Goal: Information Seeking & Learning: Compare options

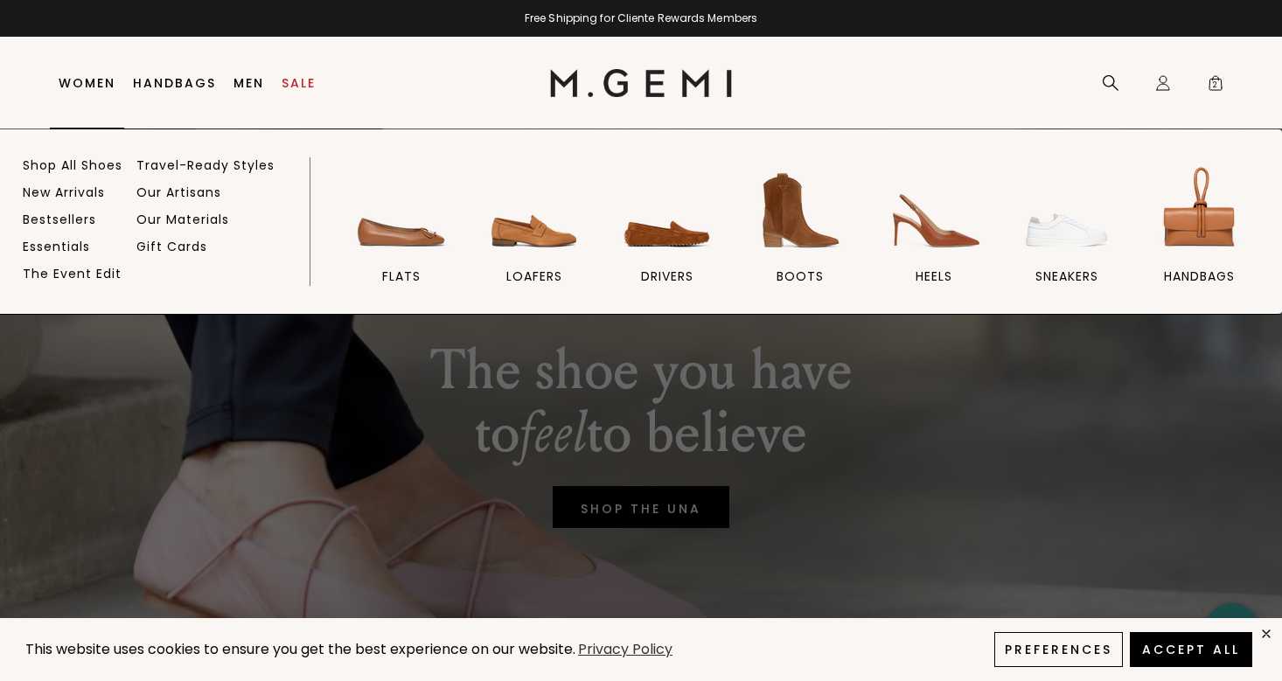
click at [108, 83] on link "Women" at bounding box center [87, 83] width 57 height 14
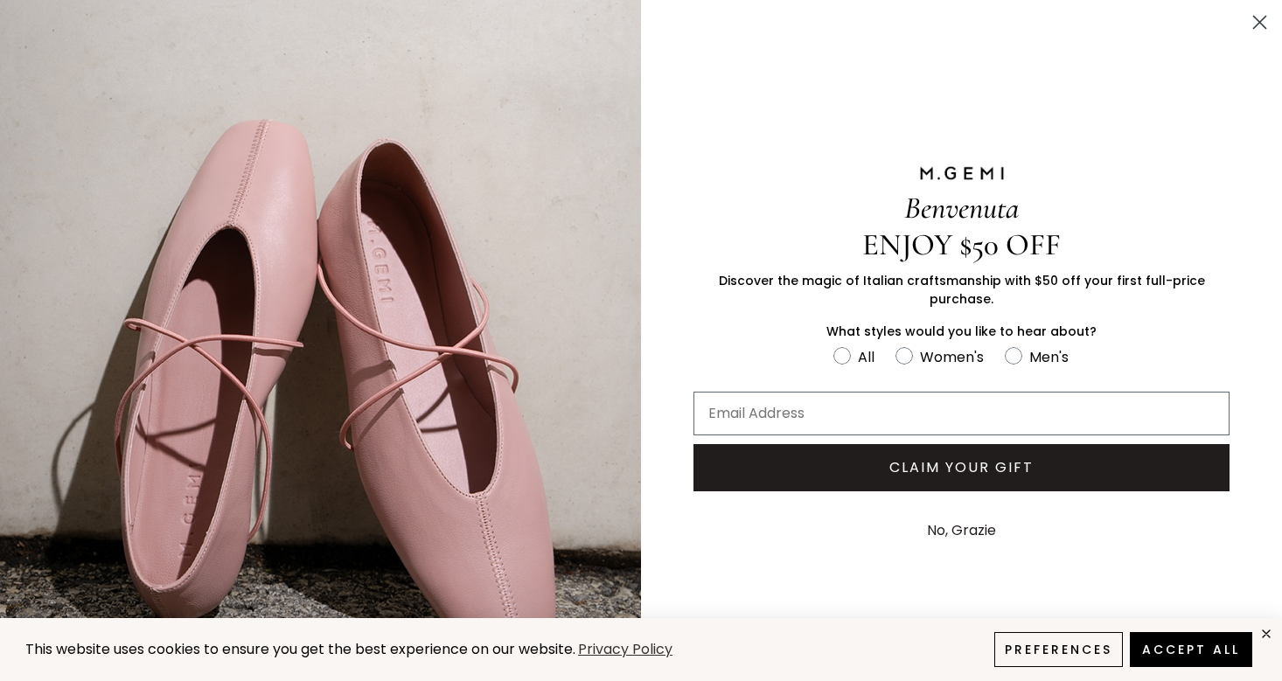
click at [1257, 24] on icon "Close dialog" at bounding box center [1260, 23] width 12 height 12
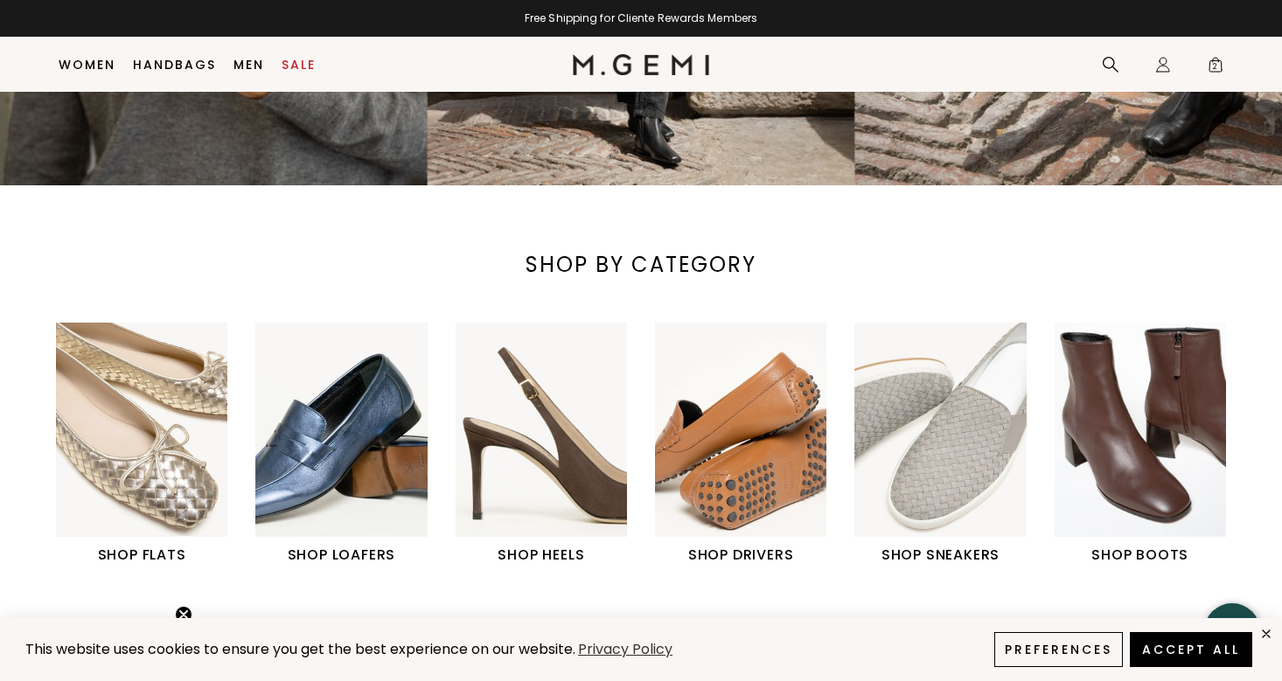
scroll to position [444, 0]
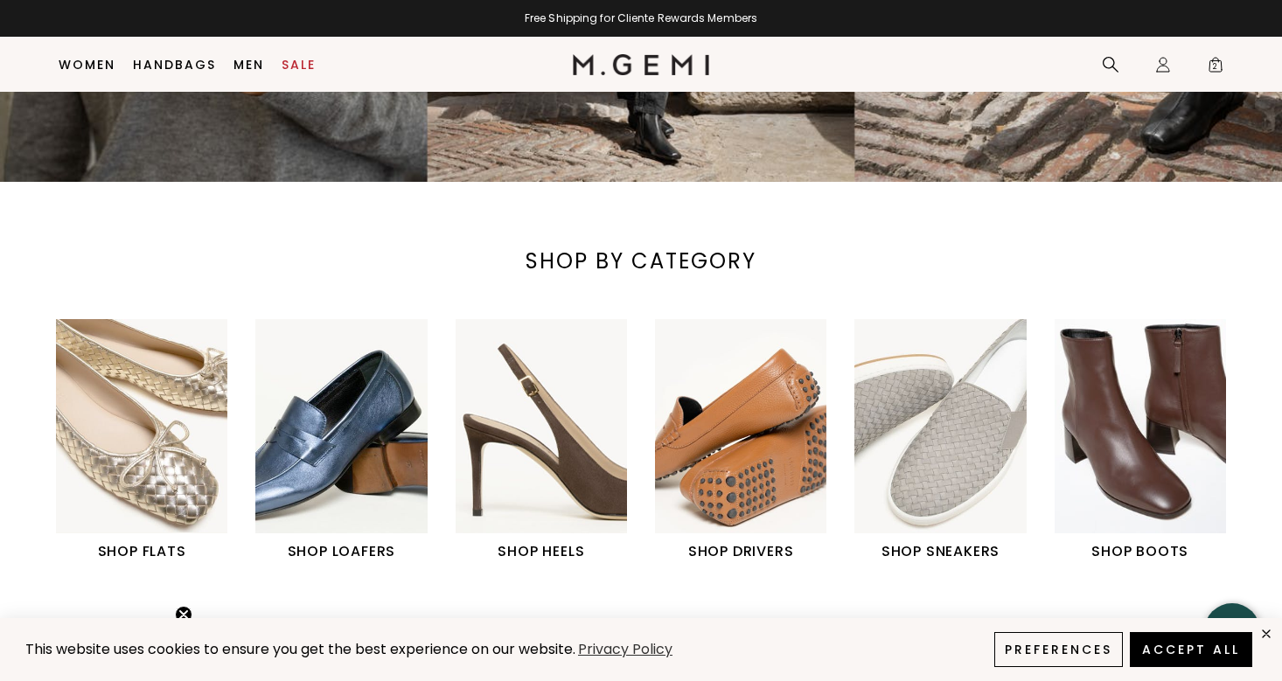
click at [742, 488] on img "4 / 6" at bounding box center [740, 426] width 171 height 214
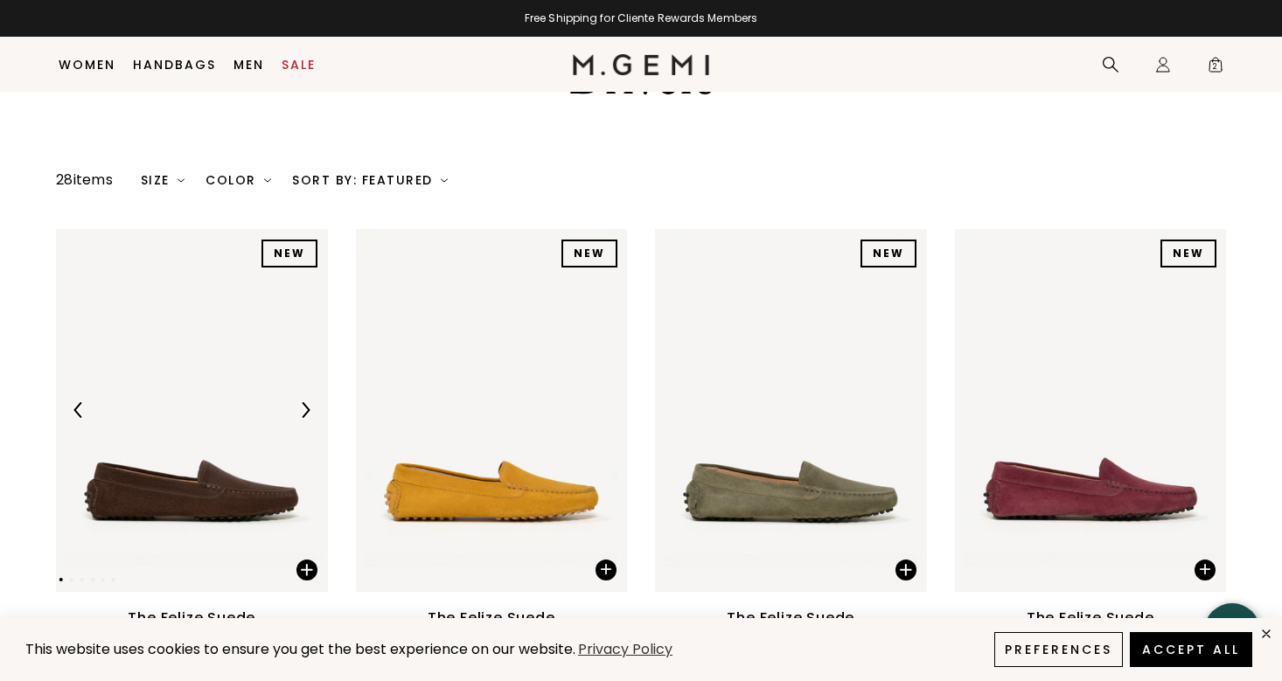
scroll to position [275, 0]
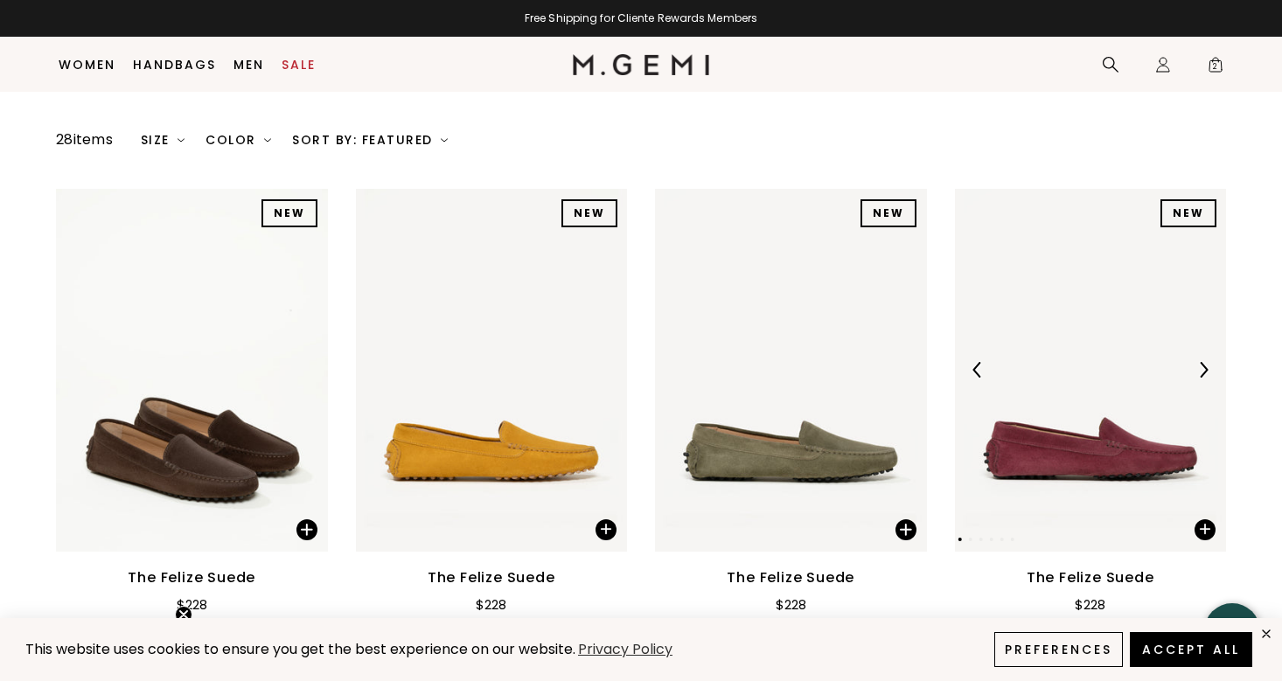
click at [1199, 362] on img at bounding box center [1203, 370] width 16 height 16
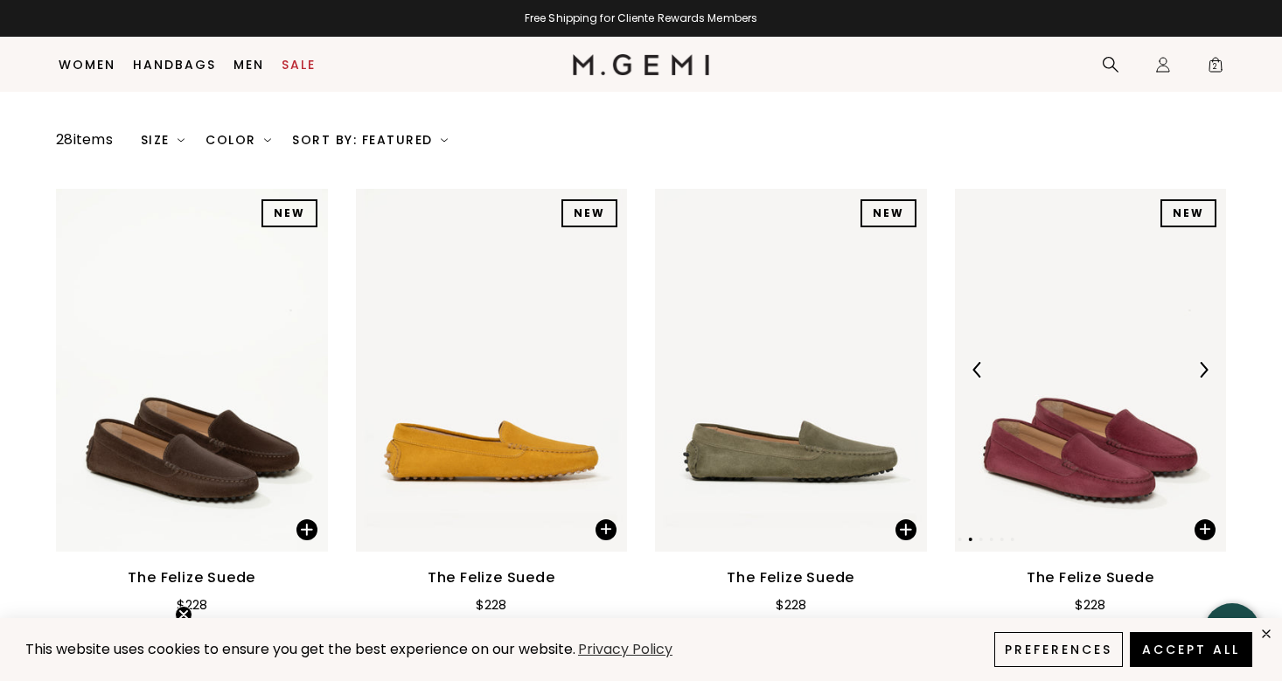
click at [1199, 362] on img at bounding box center [1203, 370] width 16 height 16
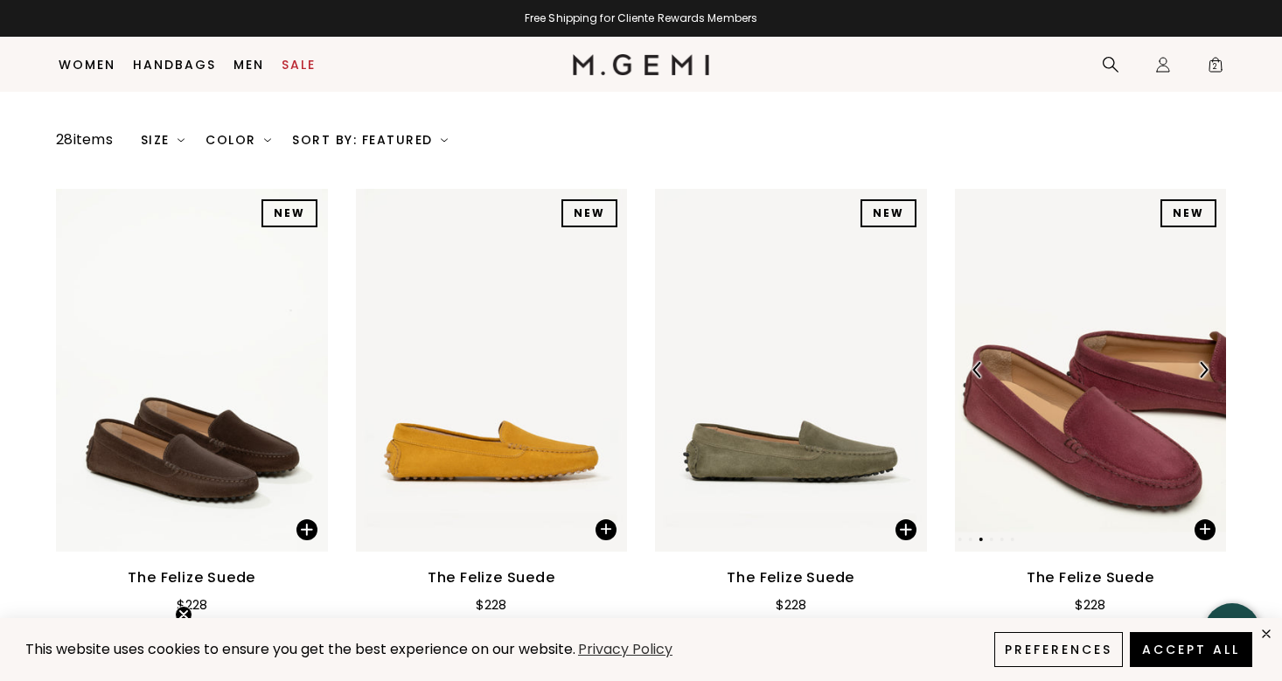
click at [1202, 362] on img at bounding box center [1203, 370] width 16 height 16
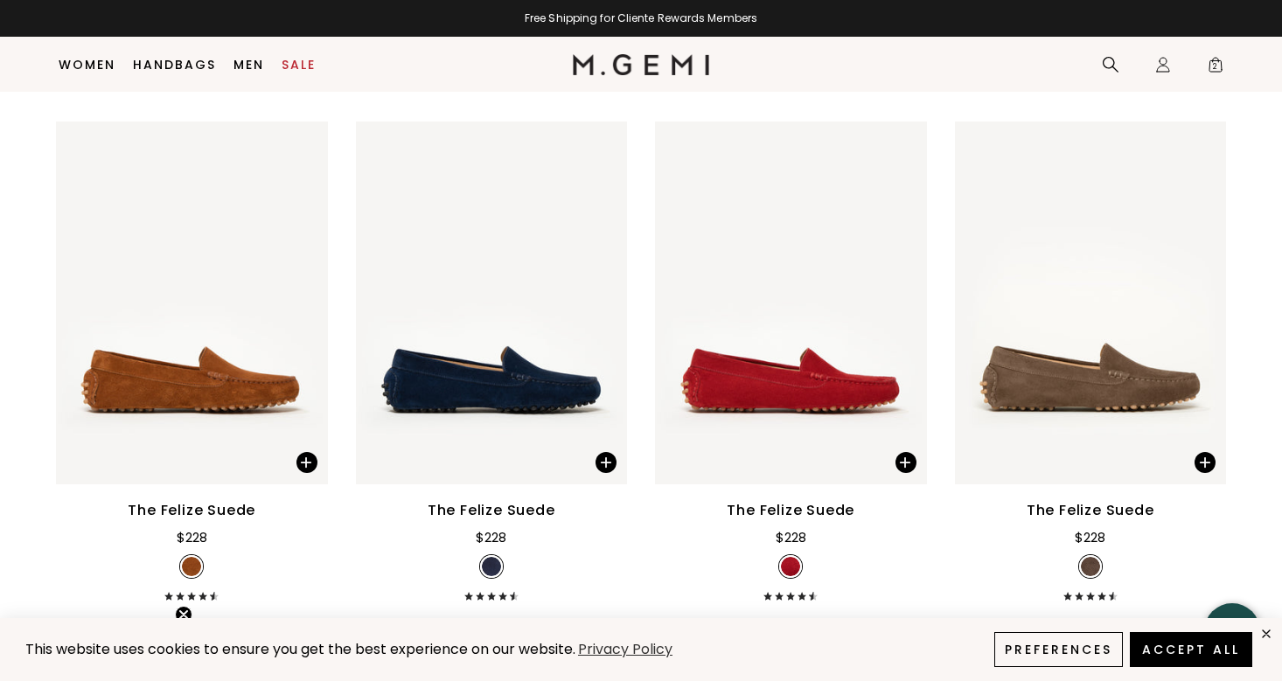
scroll to position [1357, 0]
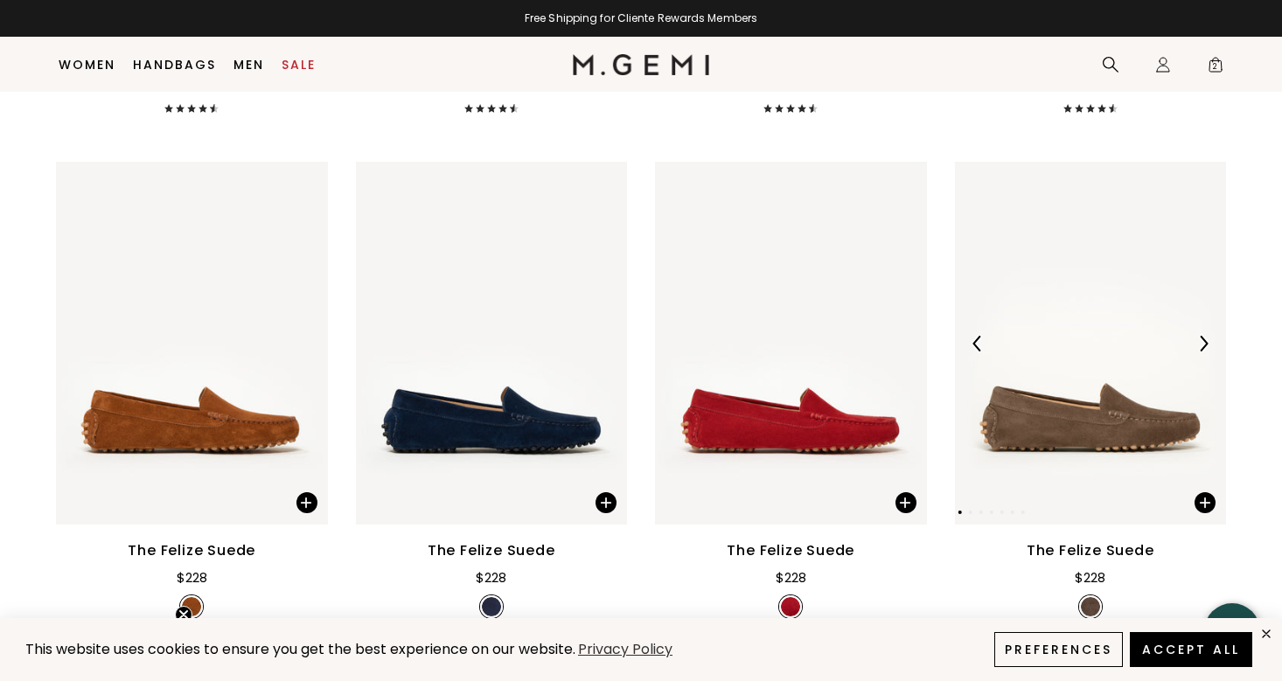
click at [1204, 336] on img at bounding box center [1203, 344] width 16 height 16
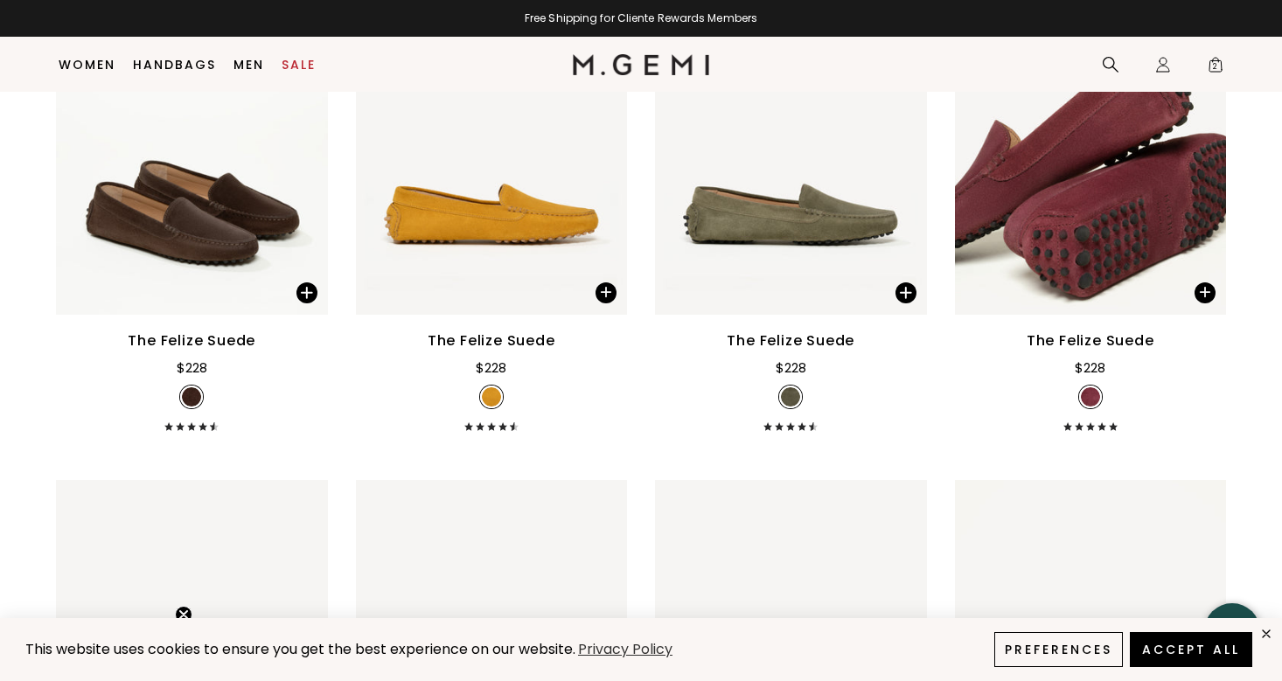
scroll to position [511, 0]
click at [1201, 282] on span at bounding box center [1204, 292] width 21 height 21
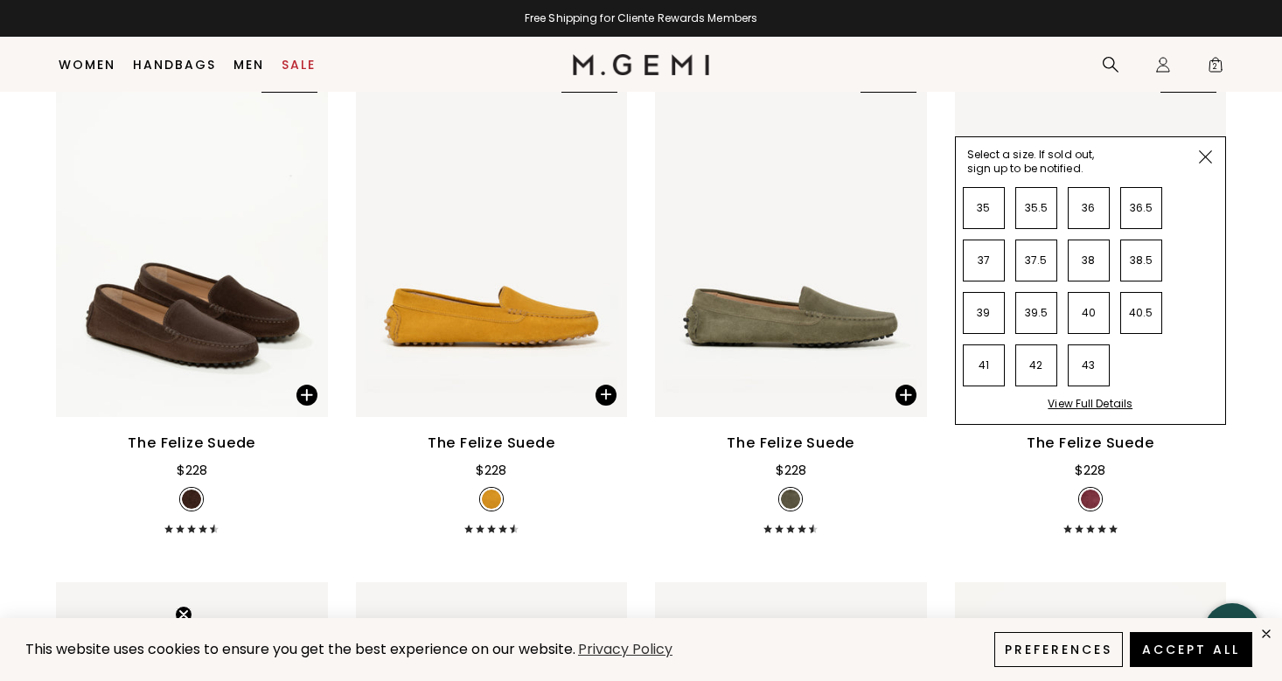
scroll to position [320, 0]
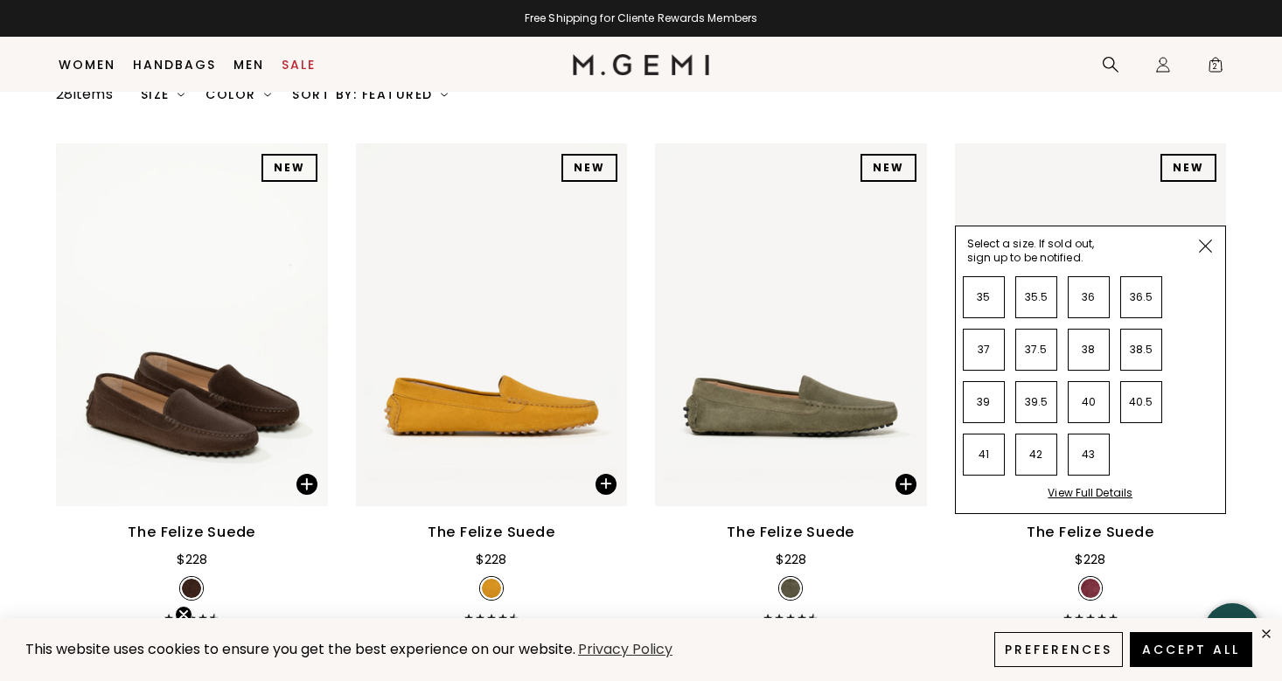
click at [1116, 486] on div "View Full Details" at bounding box center [1089, 499] width 85 height 27
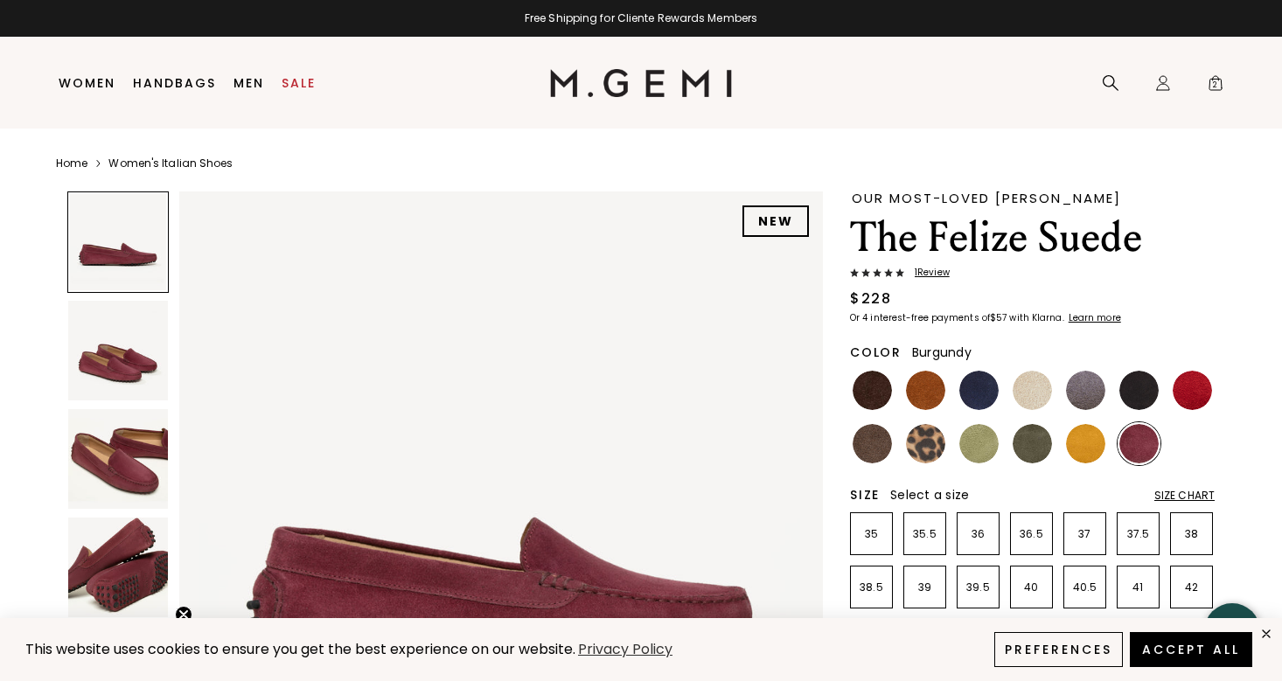
click at [940, 270] on span "1 Review" at bounding box center [926, 273] width 45 height 10
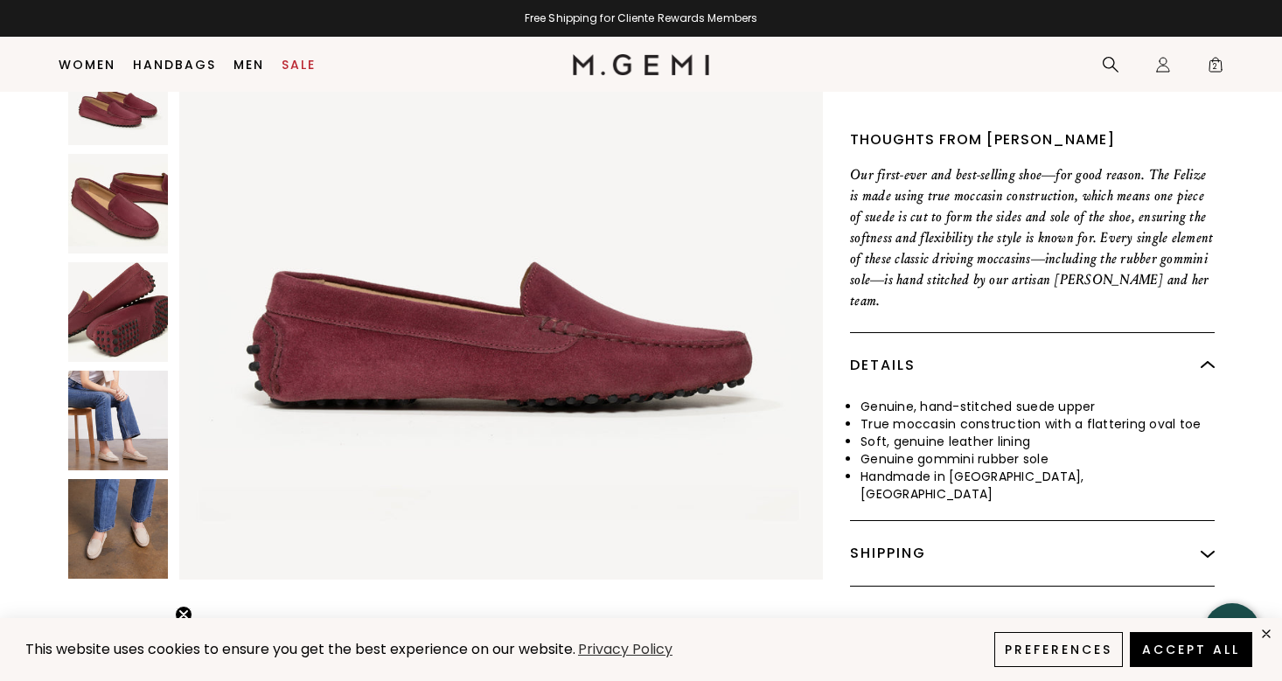
scroll to position [716, 0]
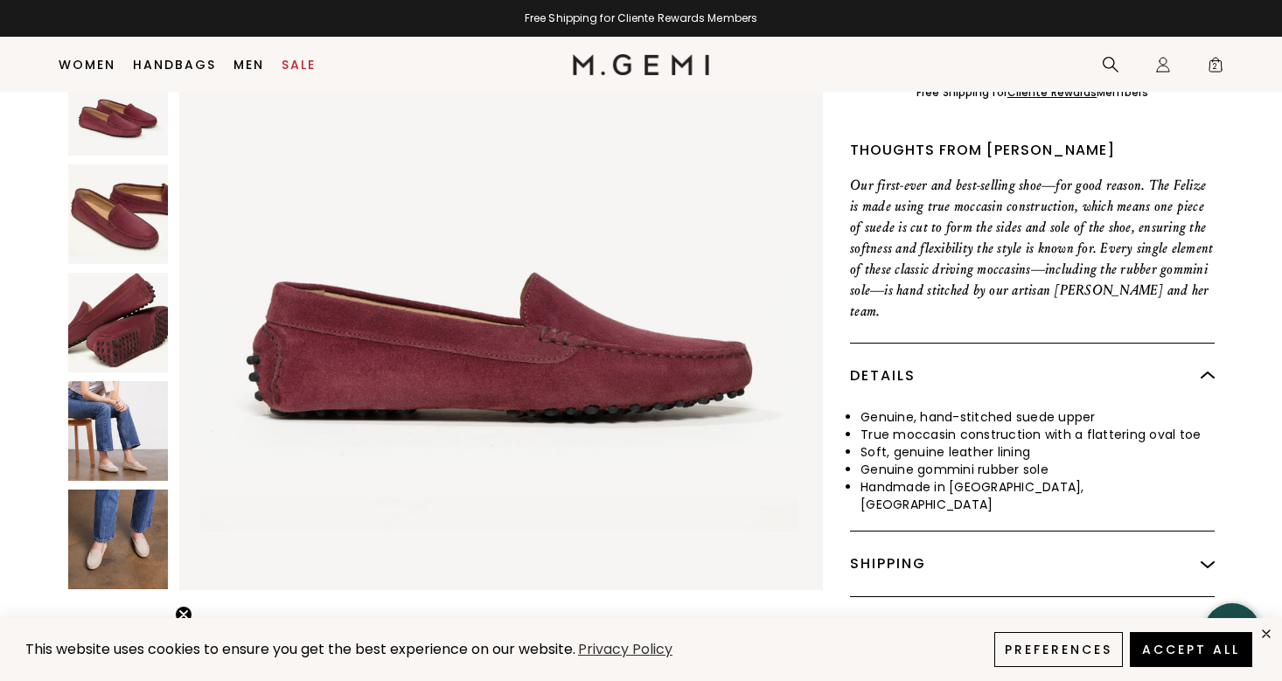
click at [136, 490] on img at bounding box center [118, 540] width 100 height 100
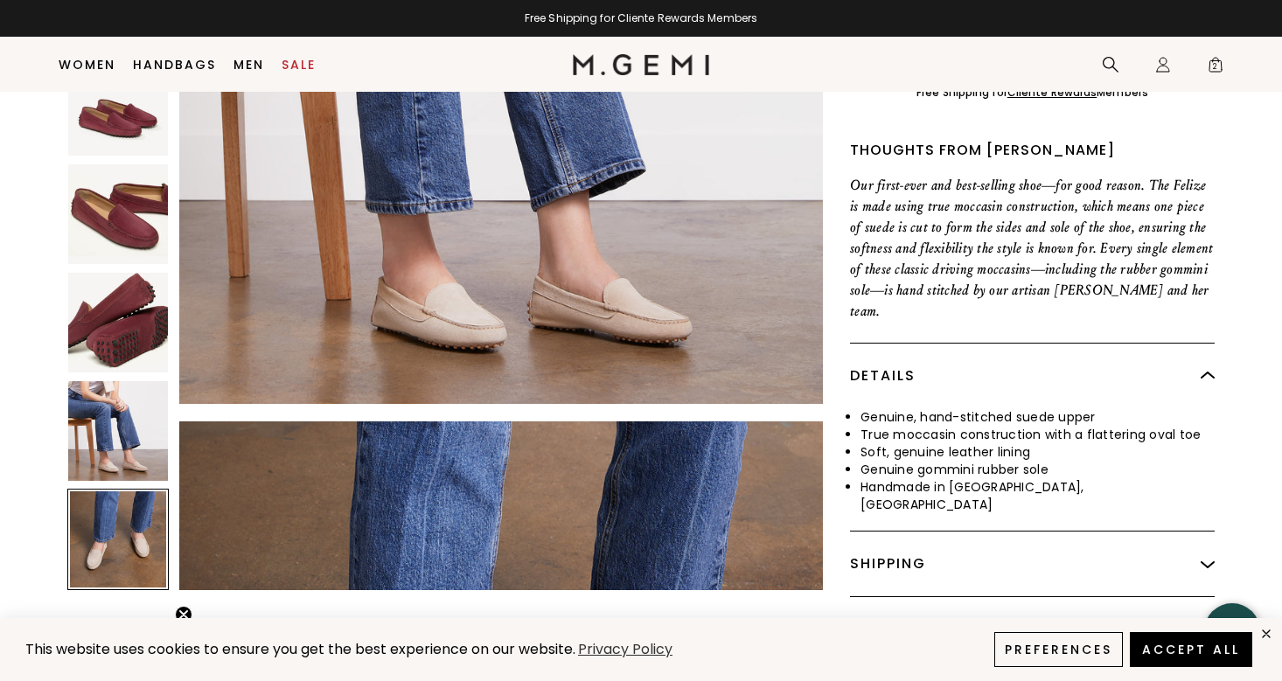
scroll to position [3305, 0]
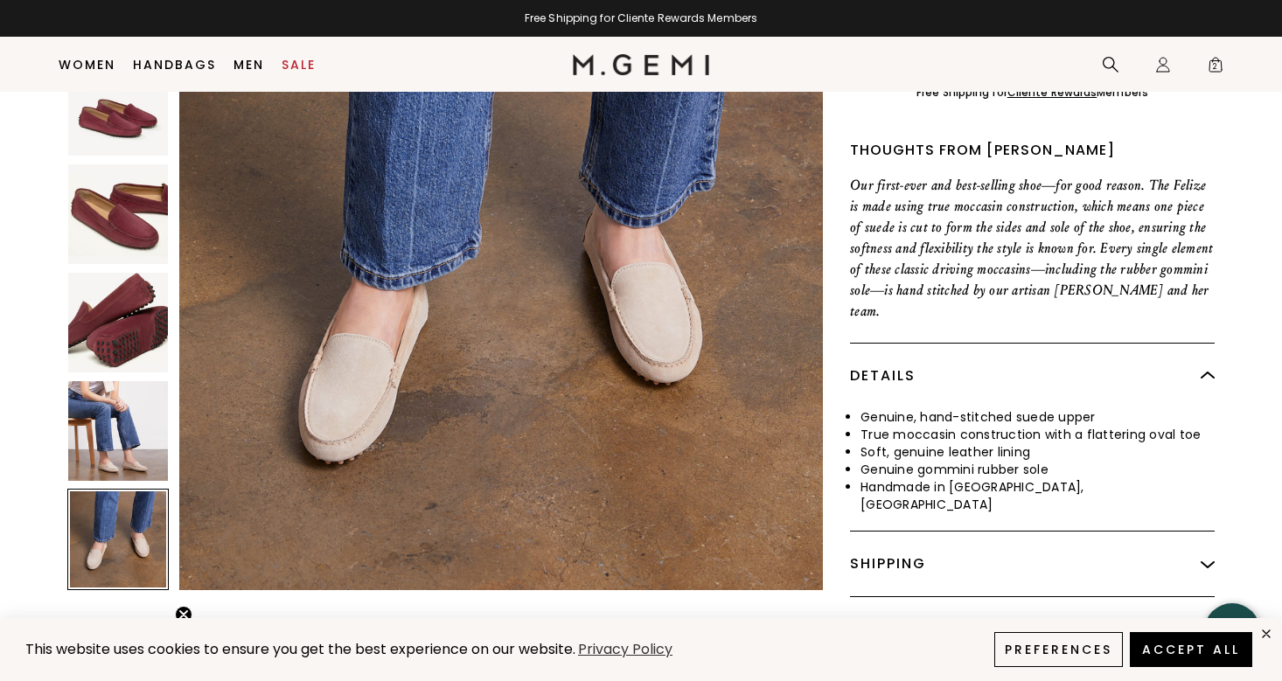
click at [133, 417] on img at bounding box center [118, 431] width 100 height 100
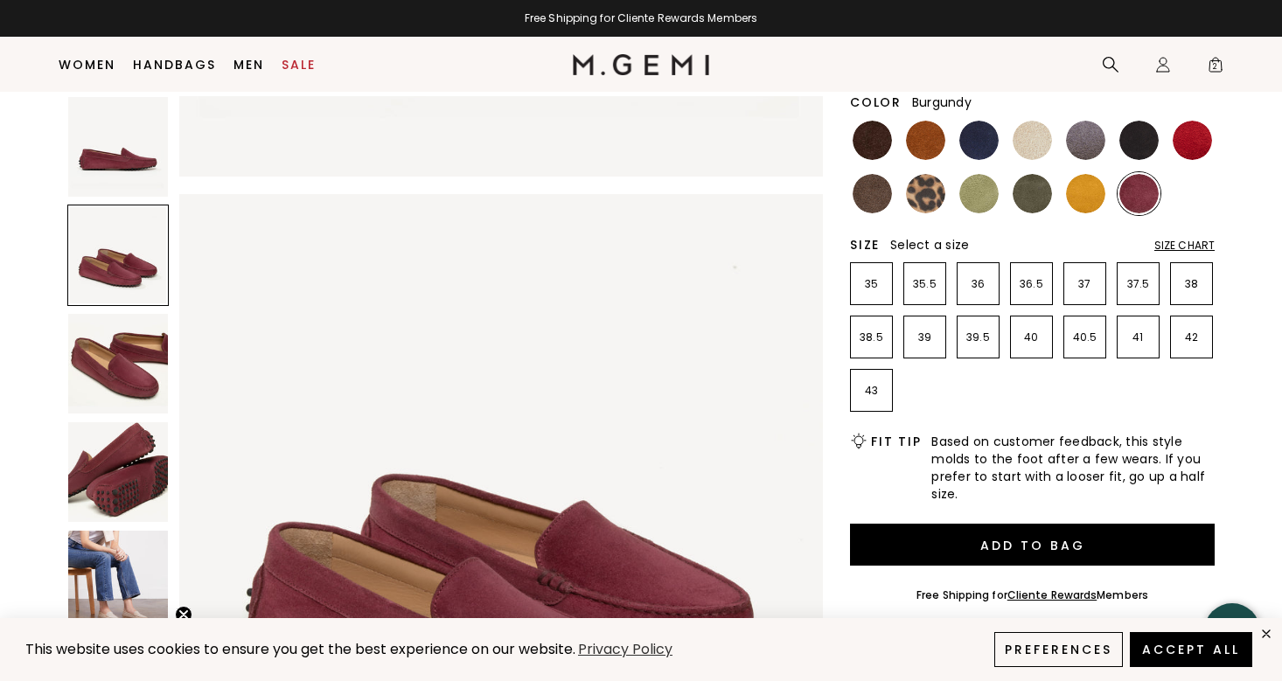
scroll to position [216, 0]
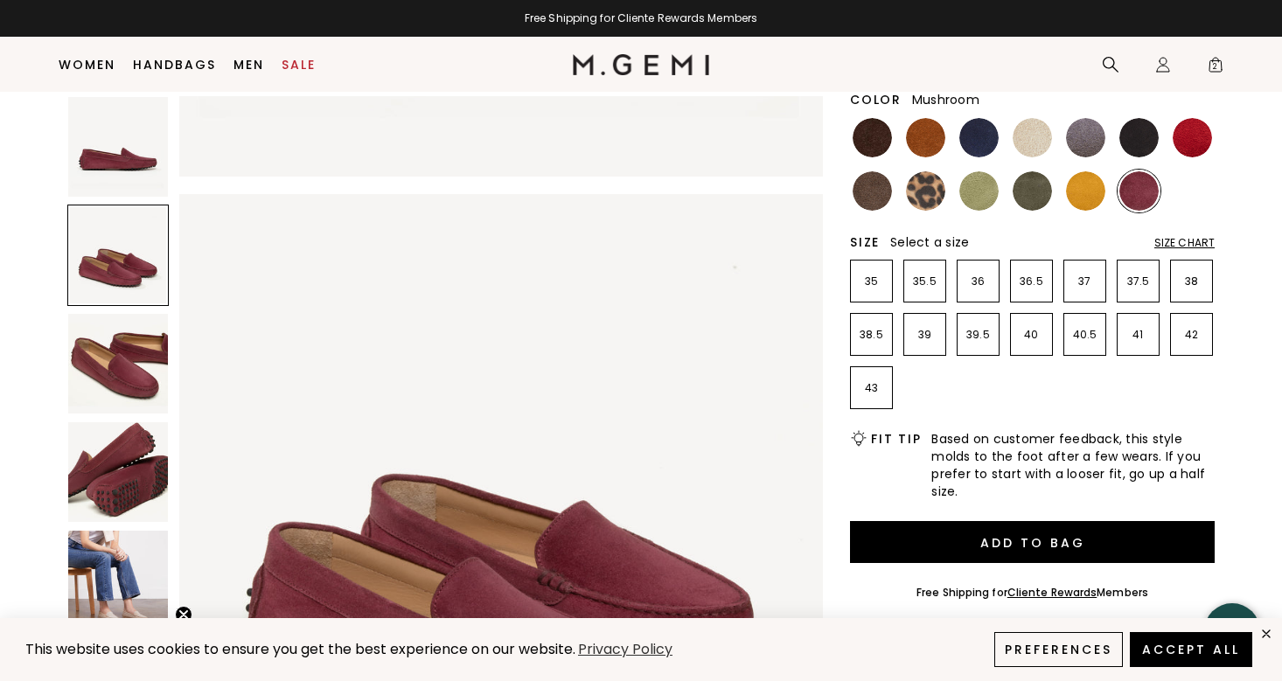
click at [873, 192] on img at bounding box center [871, 190] width 39 height 39
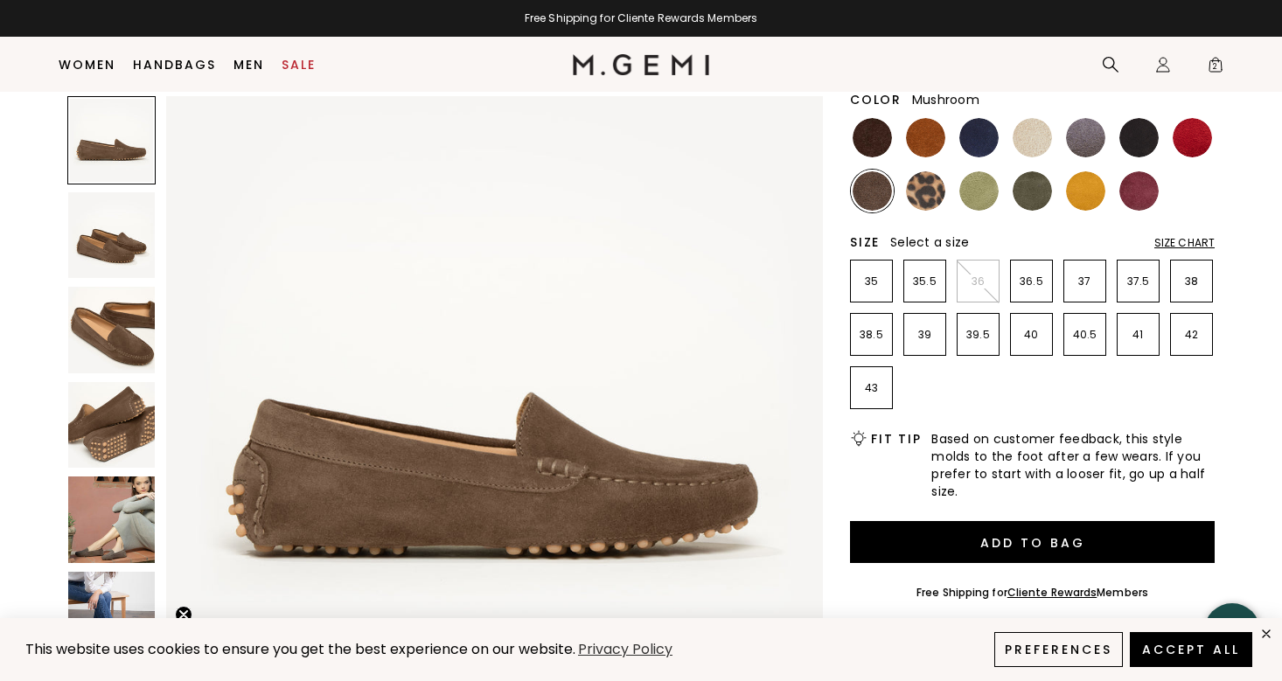
scroll to position [24, 0]
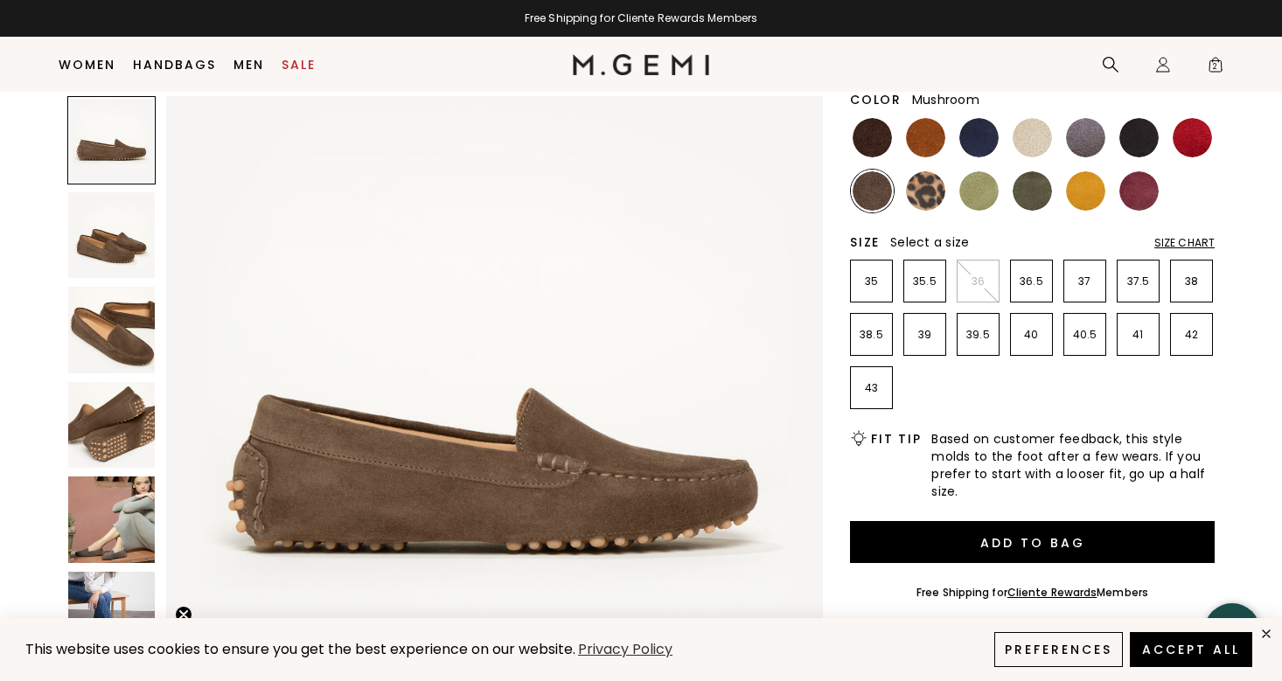
click at [113, 254] on img at bounding box center [111, 235] width 87 height 87
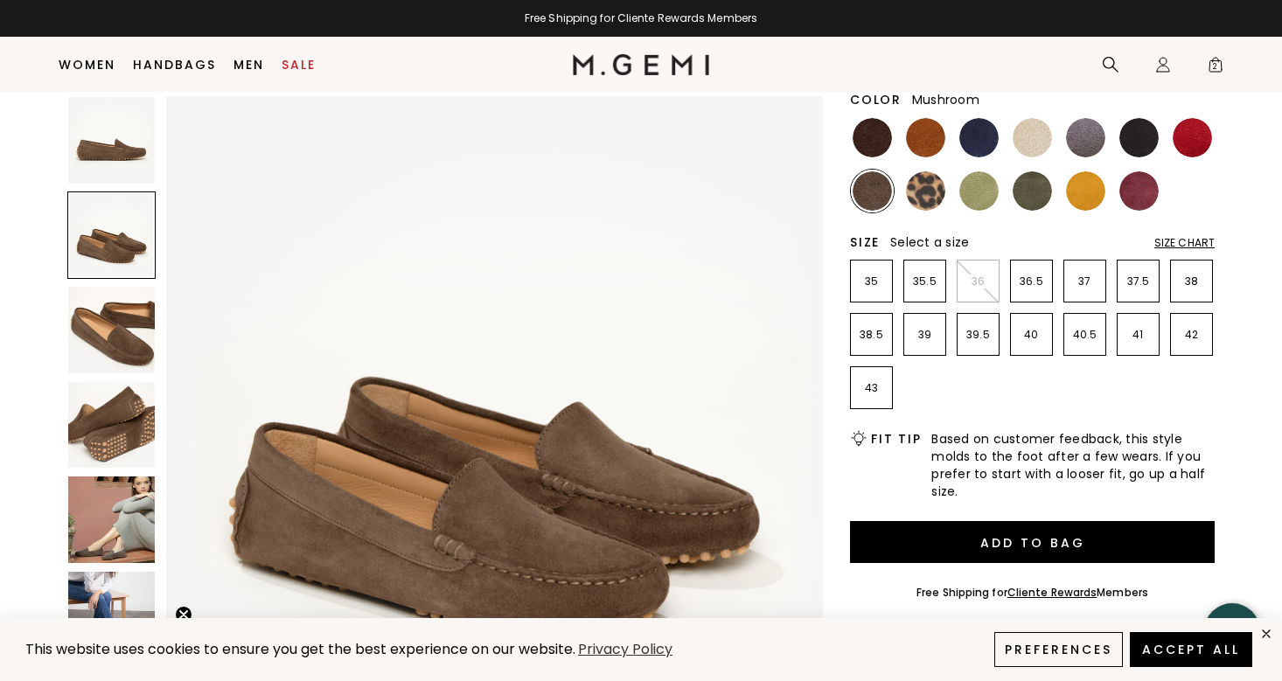
click at [134, 407] on img at bounding box center [111, 425] width 87 height 87
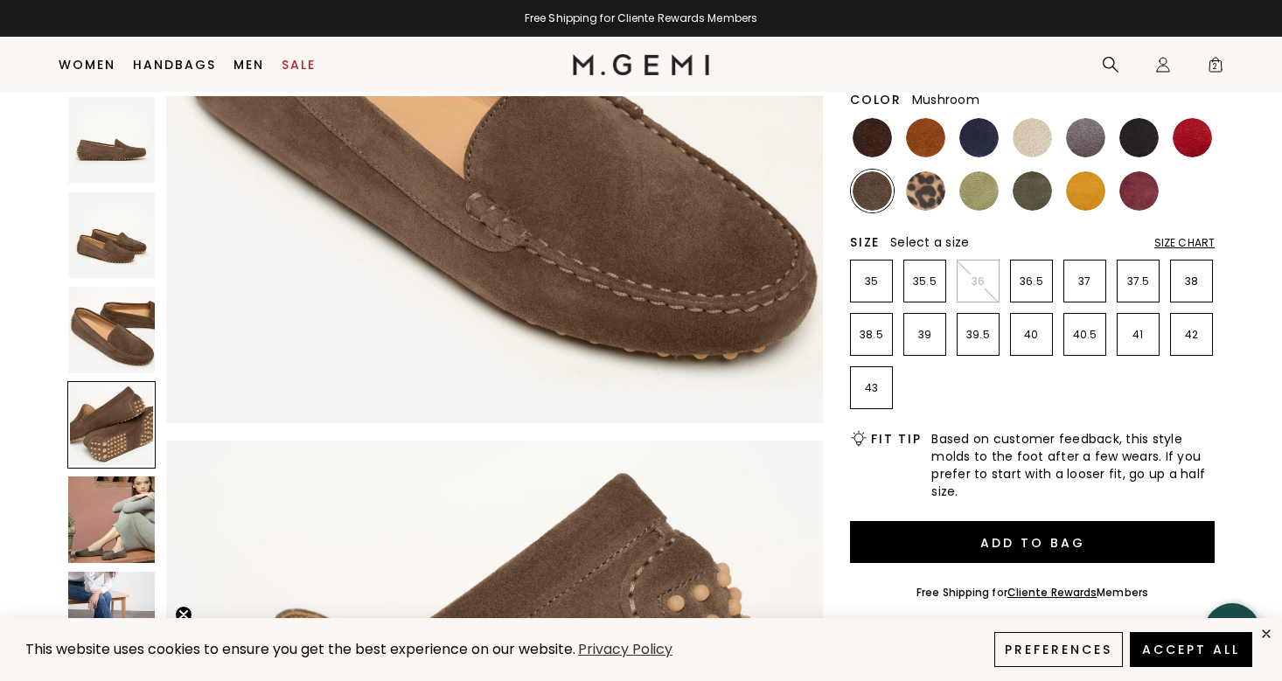
scroll to position [2024, 0]
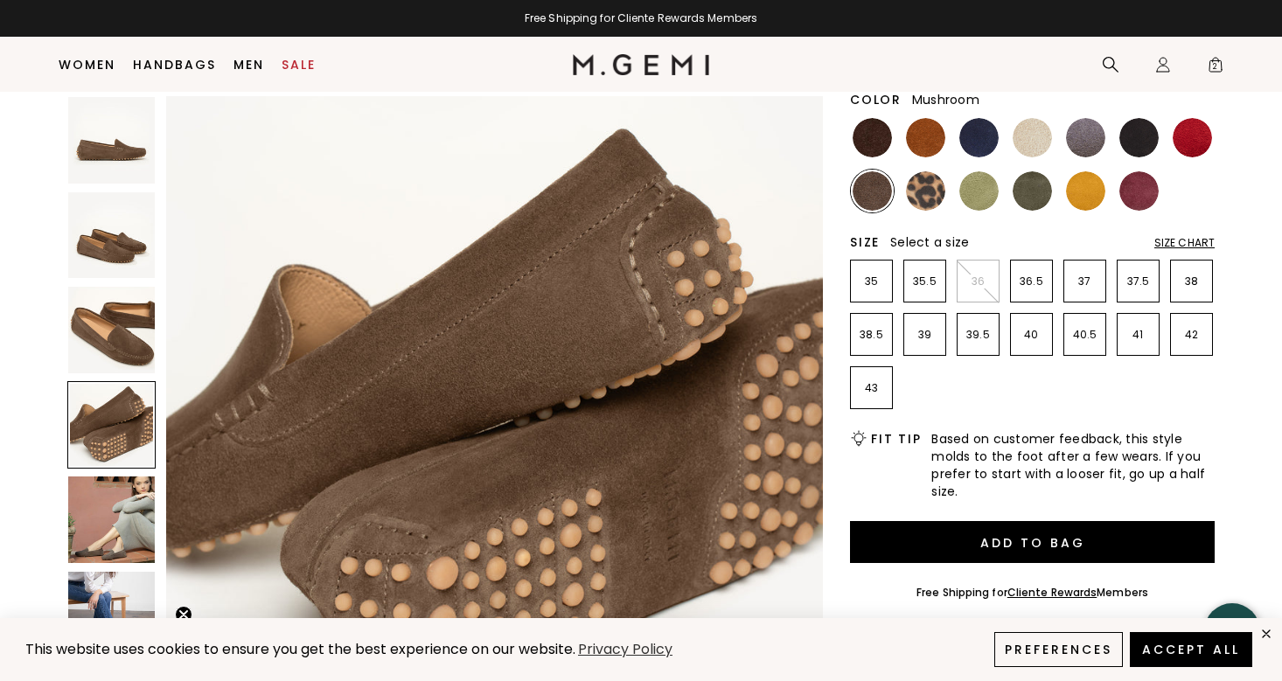
click at [112, 544] on img at bounding box center [111, 519] width 87 height 87
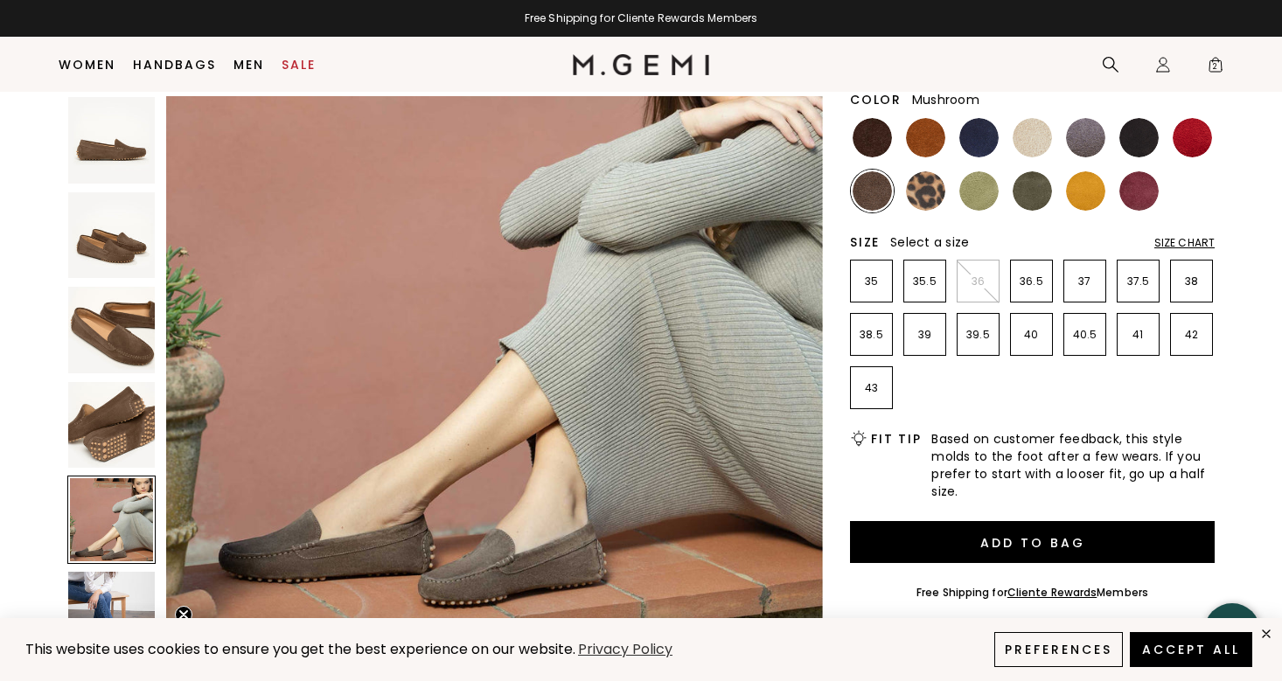
scroll to position [2833, 0]
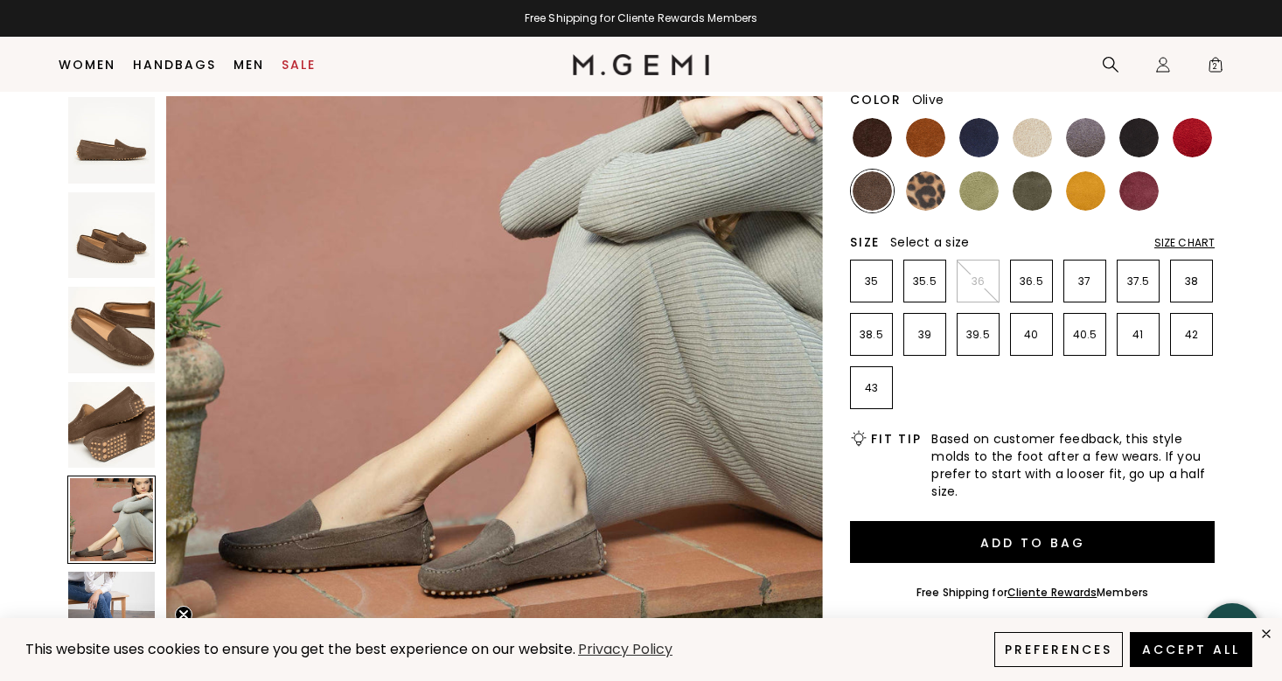
click at [1035, 193] on img at bounding box center [1031, 190] width 39 height 39
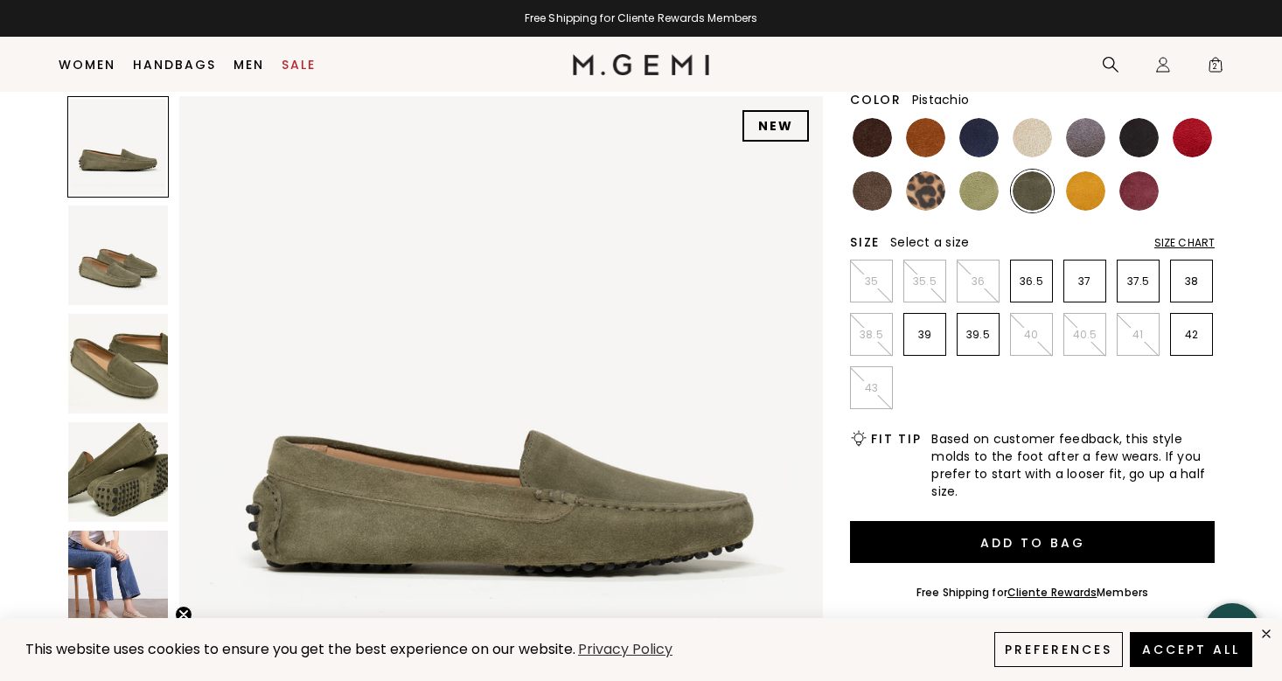
click at [986, 197] on img at bounding box center [978, 190] width 39 height 39
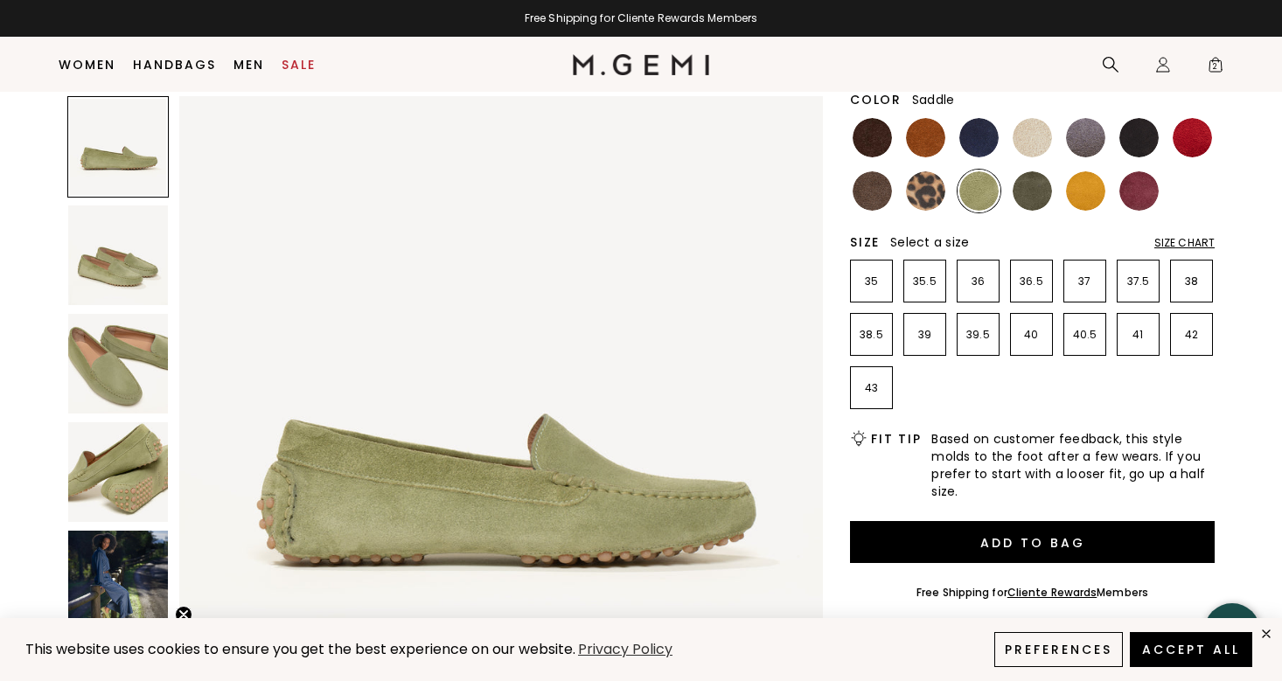
click at [934, 150] on img at bounding box center [925, 137] width 39 height 39
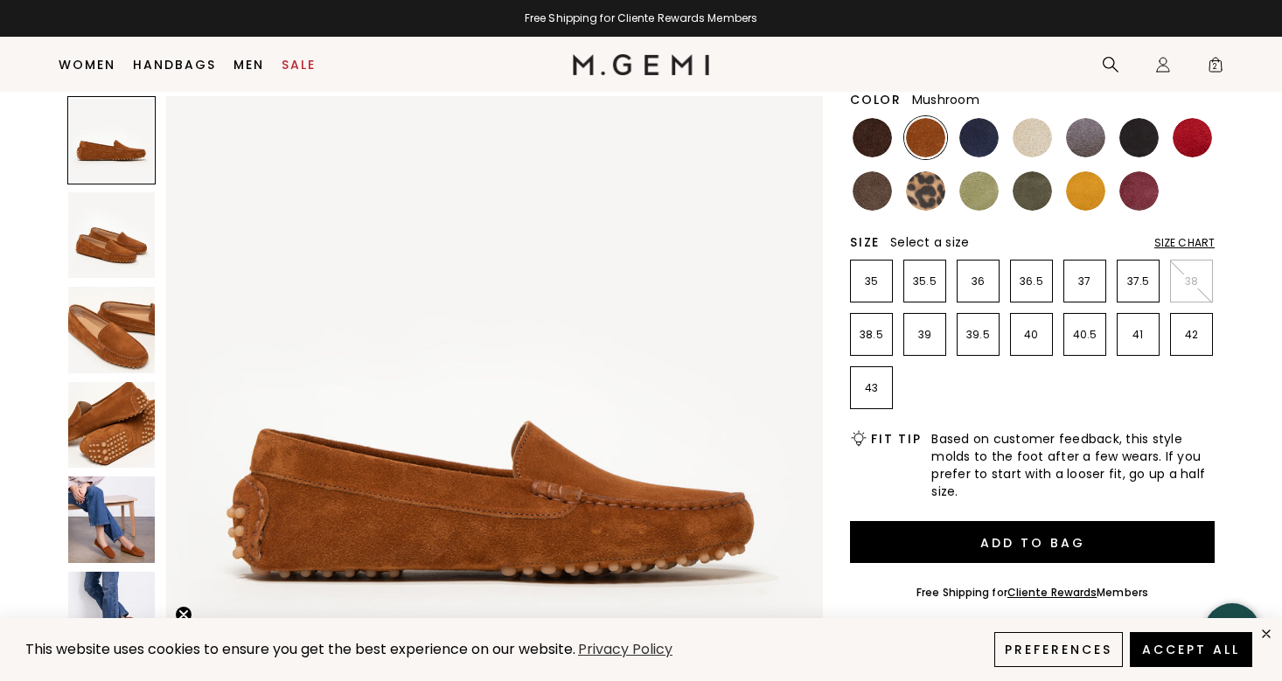
click at [887, 191] on img at bounding box center [871, 190] width 39 height 39
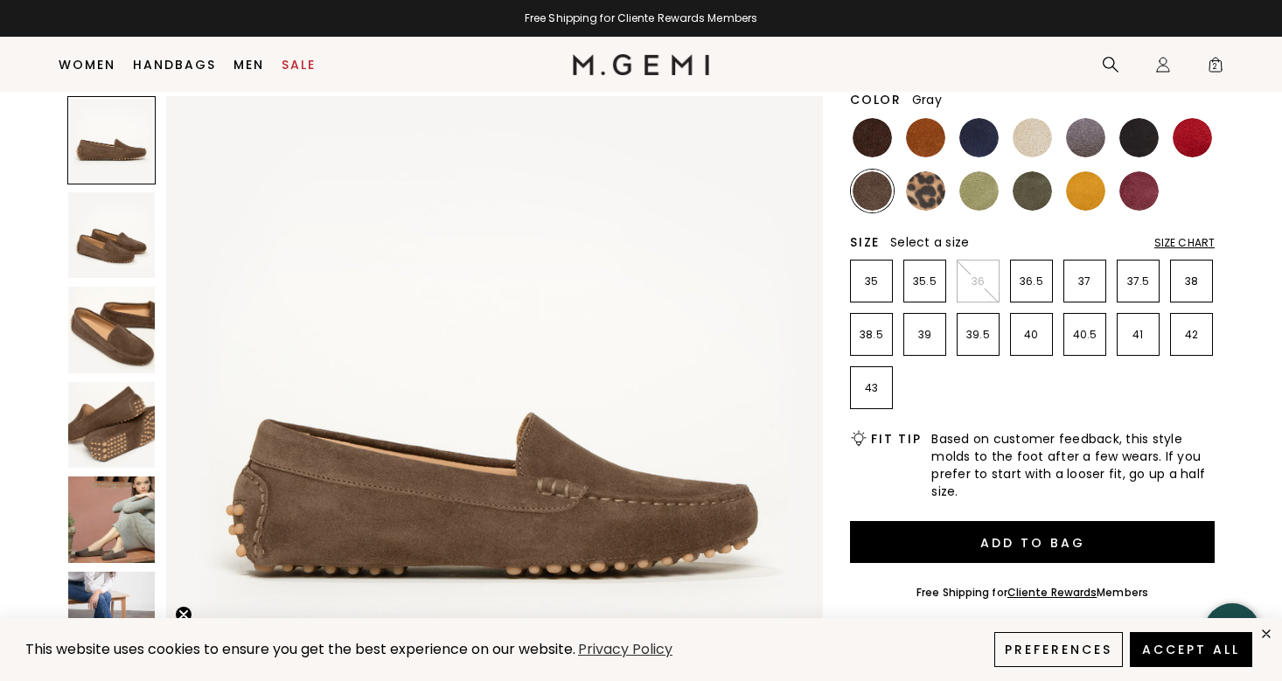
click at [1074, 136] on img at bounding box center [1085, 137] width 39 height 39
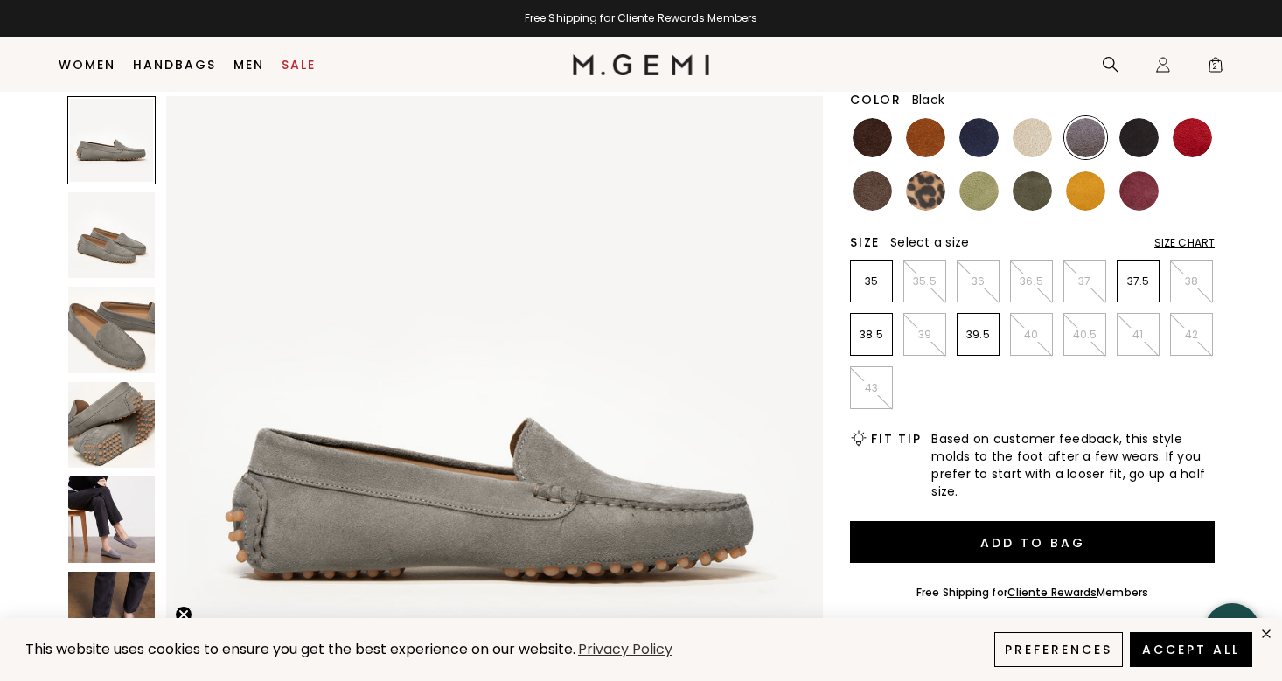
click at [1144, 140] on img at bounding box center [1138, 137] width 39 height 39
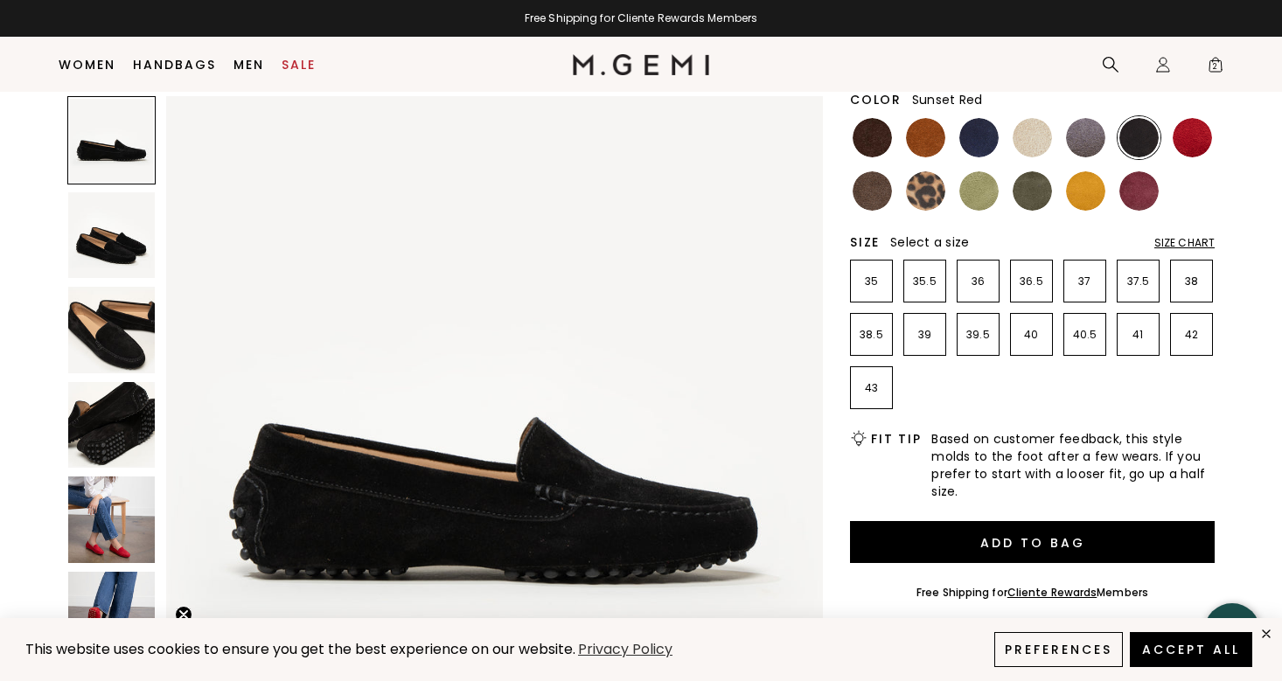
click at [1199, 142] on img at bounding box center [1191, 137] width 39 height 39
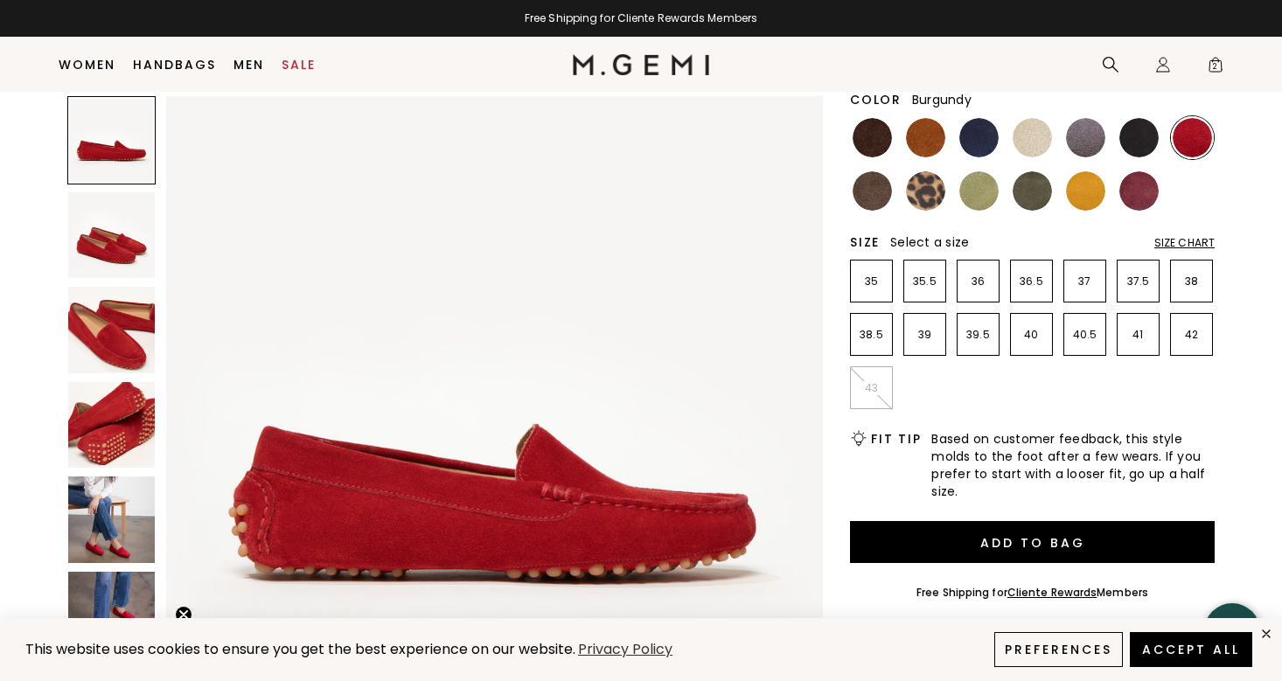
click at [1141, 195] on img at bounding box center [1138, 190] width 39 height 39
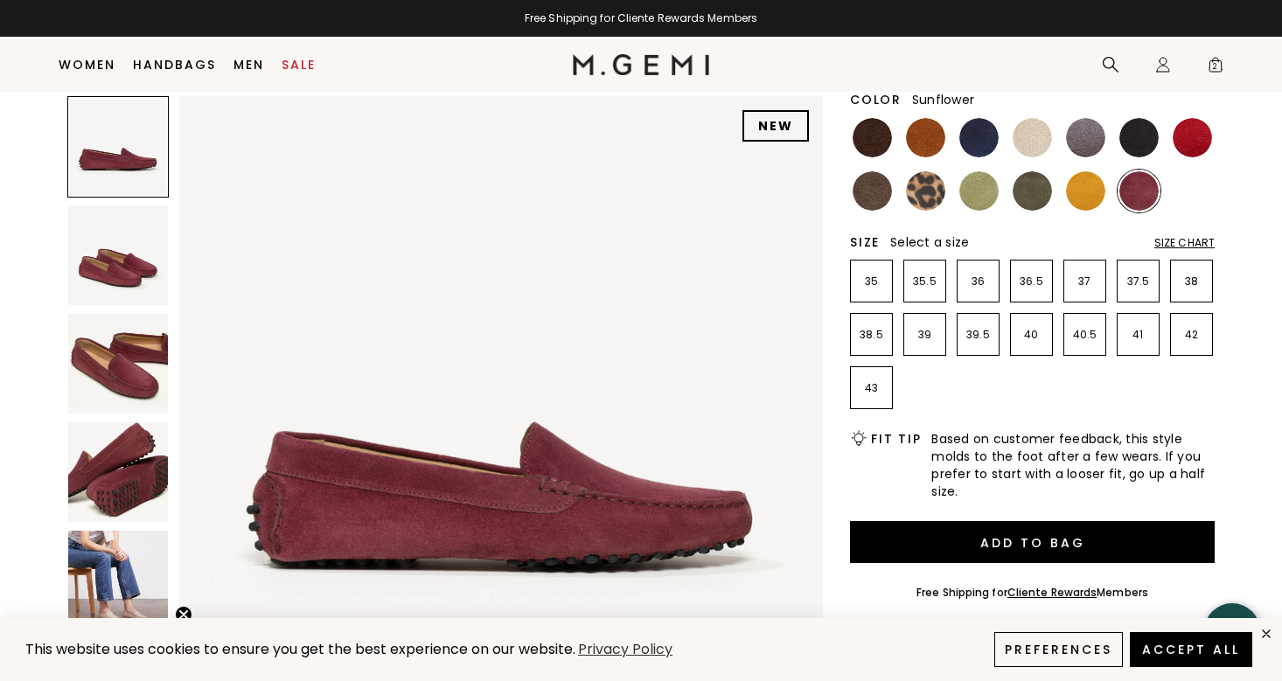
click at [1090, 198] on img at bounding box center [1085, 190] width 39 height 39
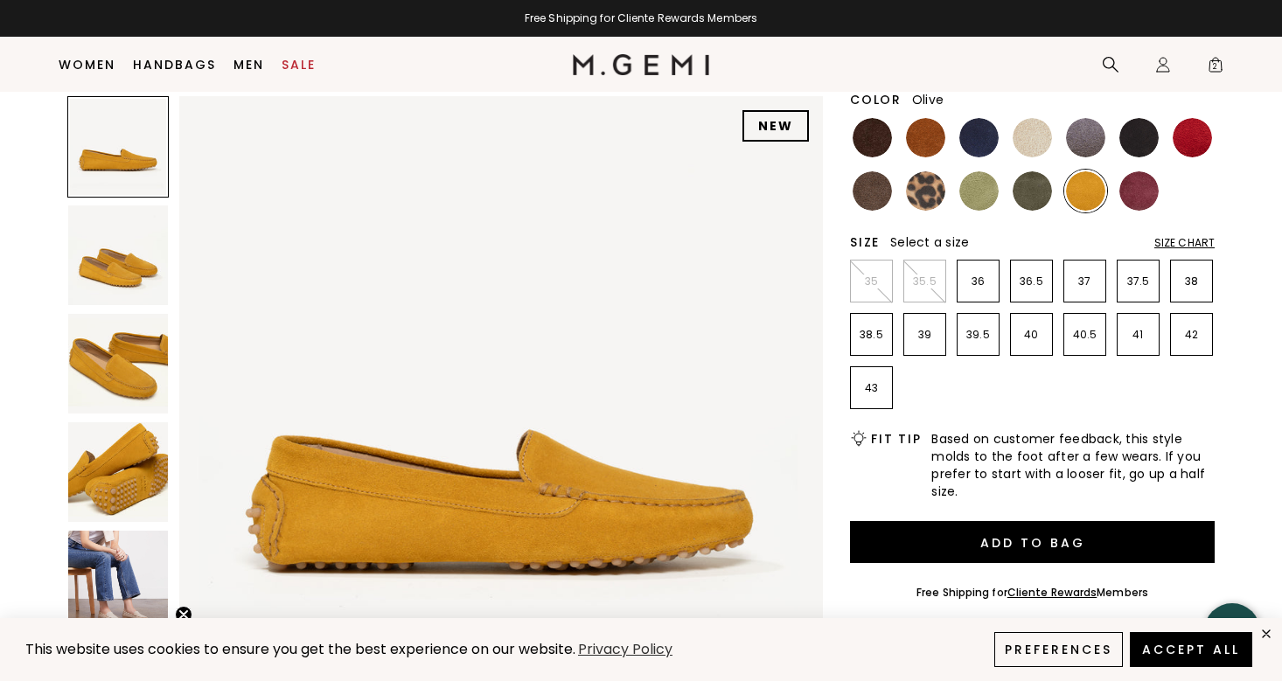
click at [1033, 194] on img at bounding box center [1031, 190] width 39 height 39
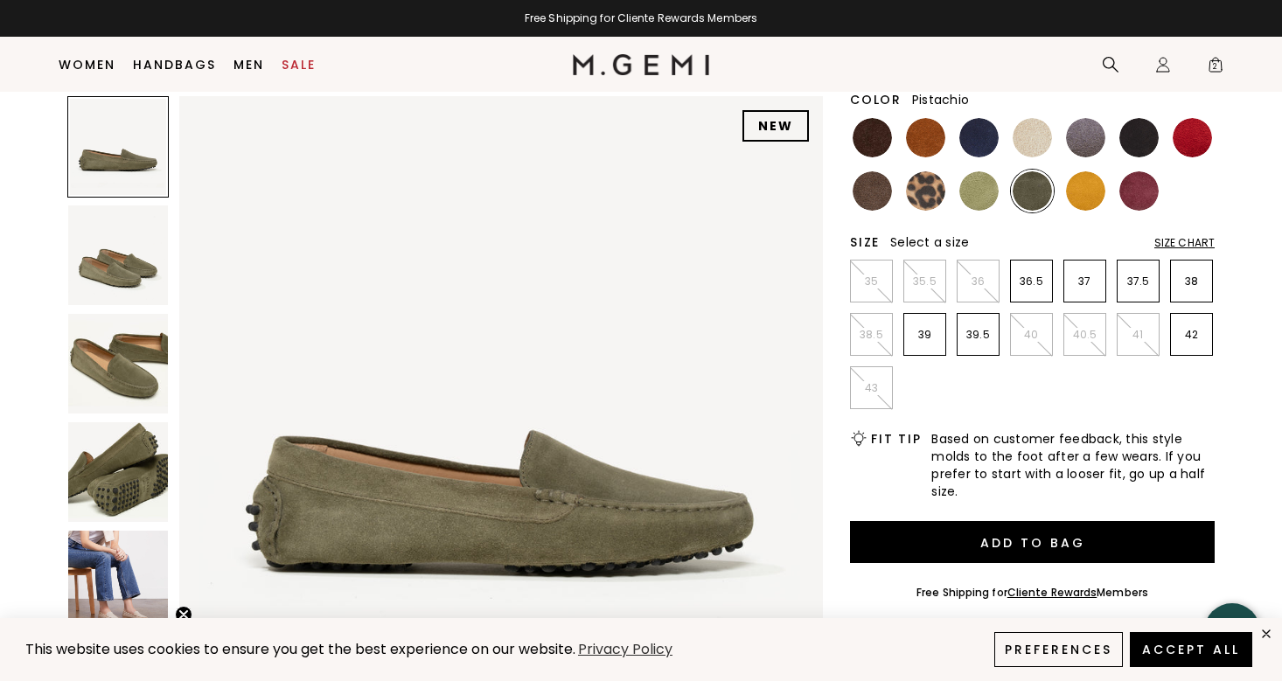
click at [981, 197] on img at bounding box center [978, 190] width 39 height 39
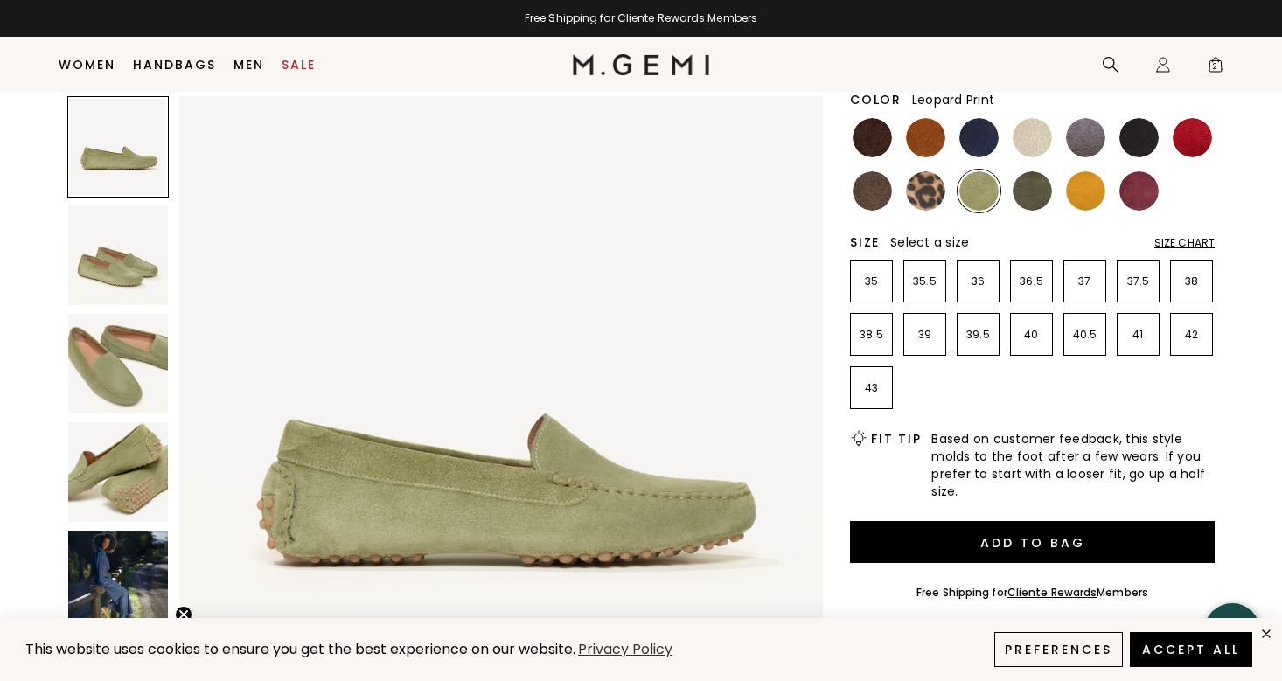
click at [918, 203] on img at bounding box center [925, 190] width 39 height 39
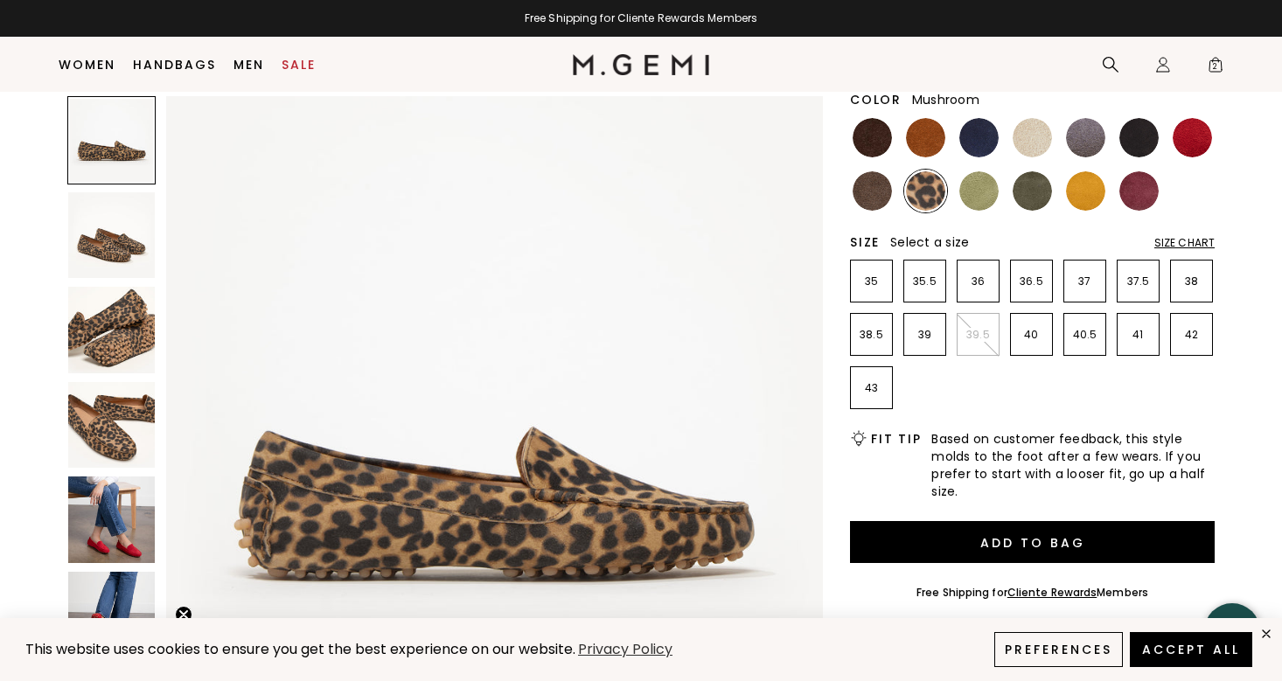
click at [878, 197] on img at bounding box center [871, 190] width 39 height 39
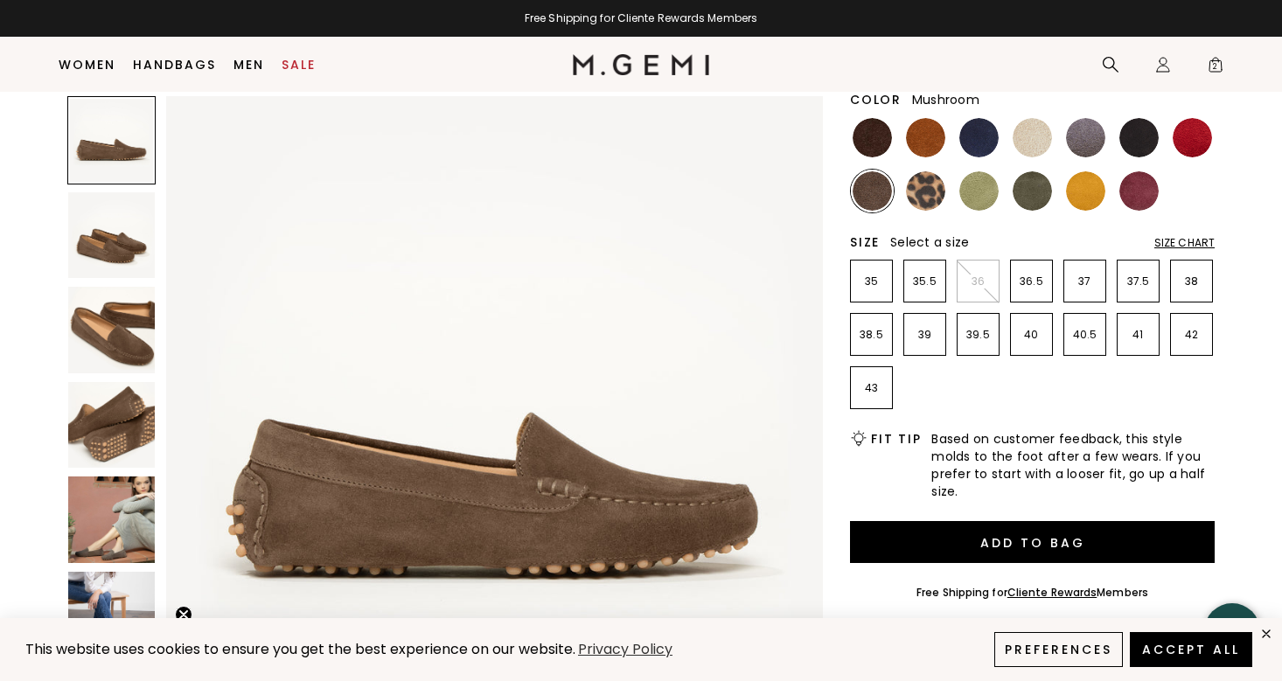
click at [129, 263] on img at bounding box center [111, 235] width 87 height 87
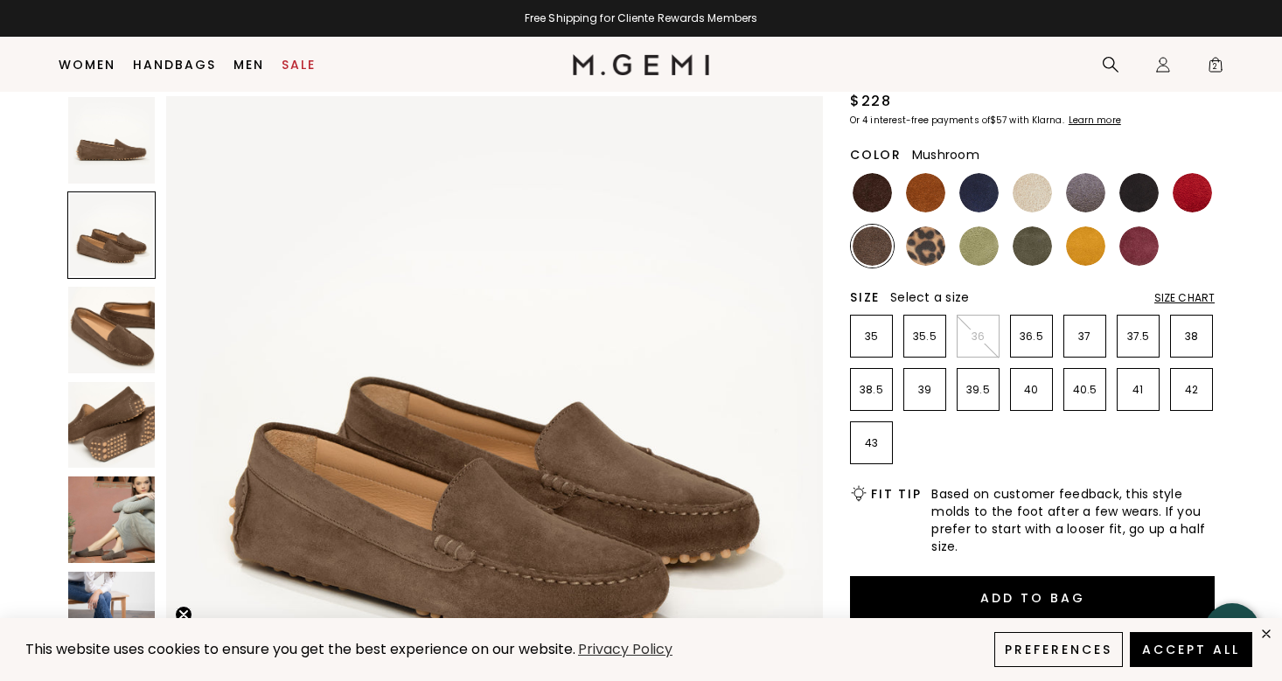
scroll to position [160, 0]
click at [1029, 193] on img at bounding box center [1031, 193] width 39 height 39
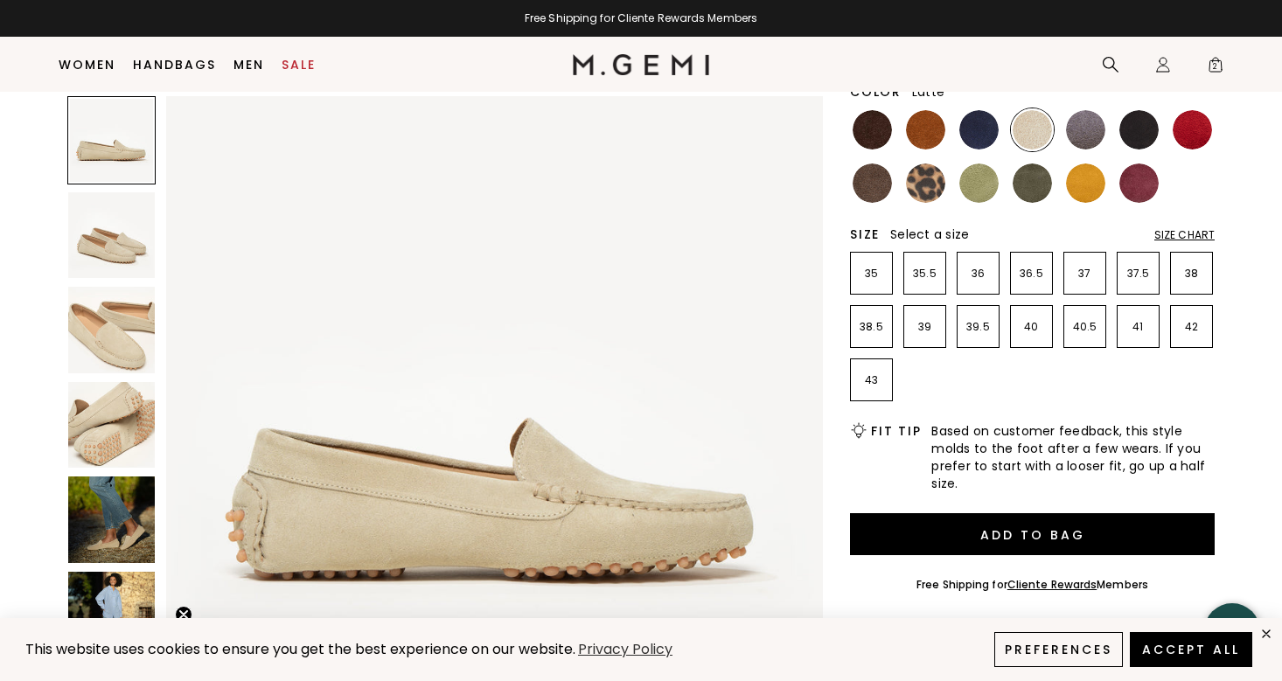
scroll to position [225, 0]
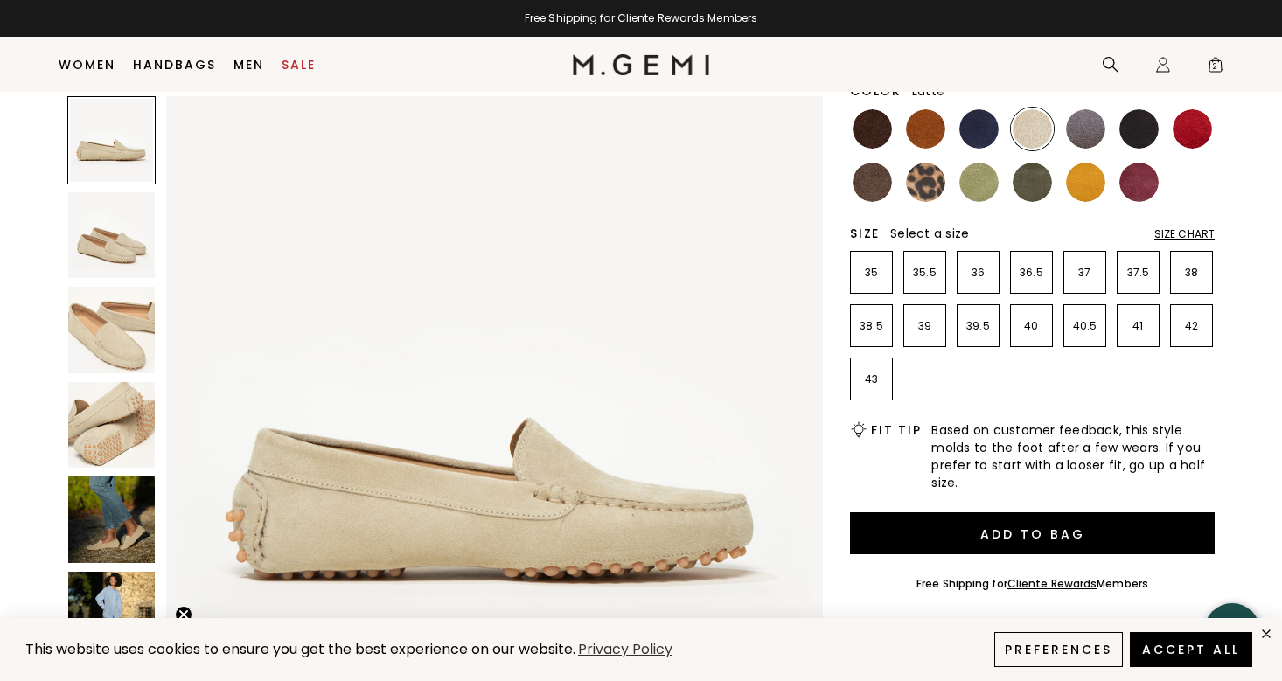
click at [137, 515] on img at bounding box center [111, 519] width 87 height 87
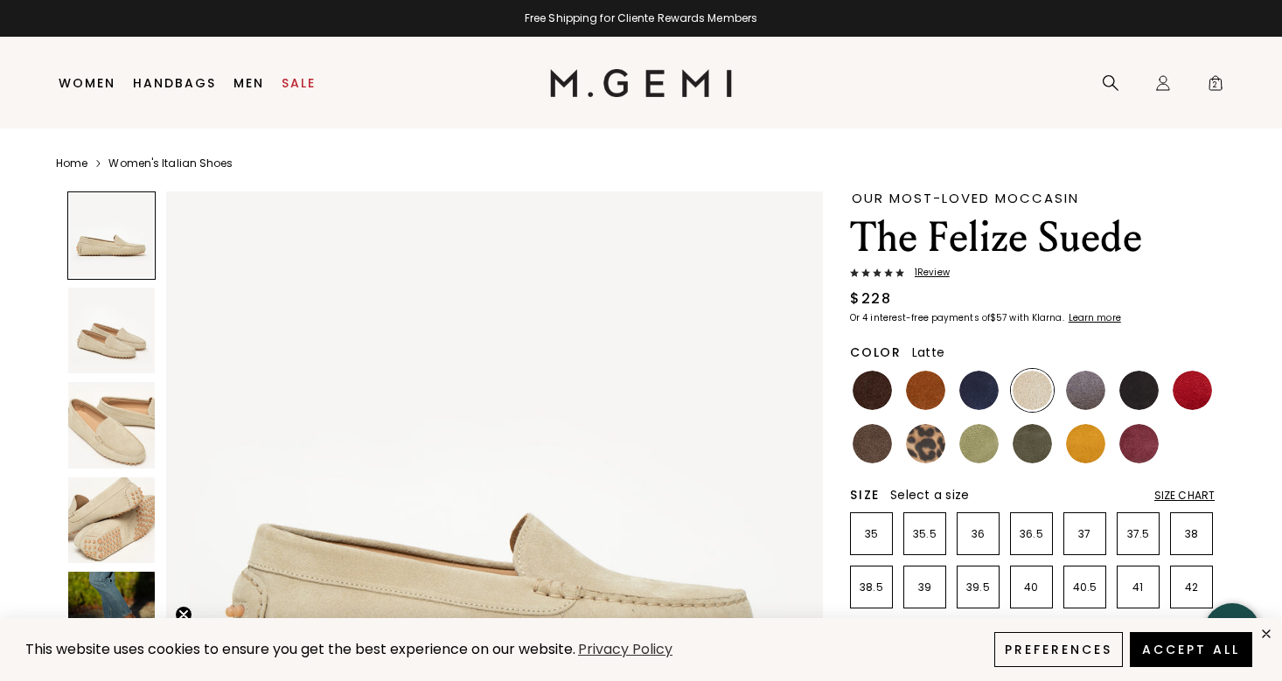
scroll to position [0, 0]
click at [879, 449] on img at bounding box center [871, 443] width 39 height 39
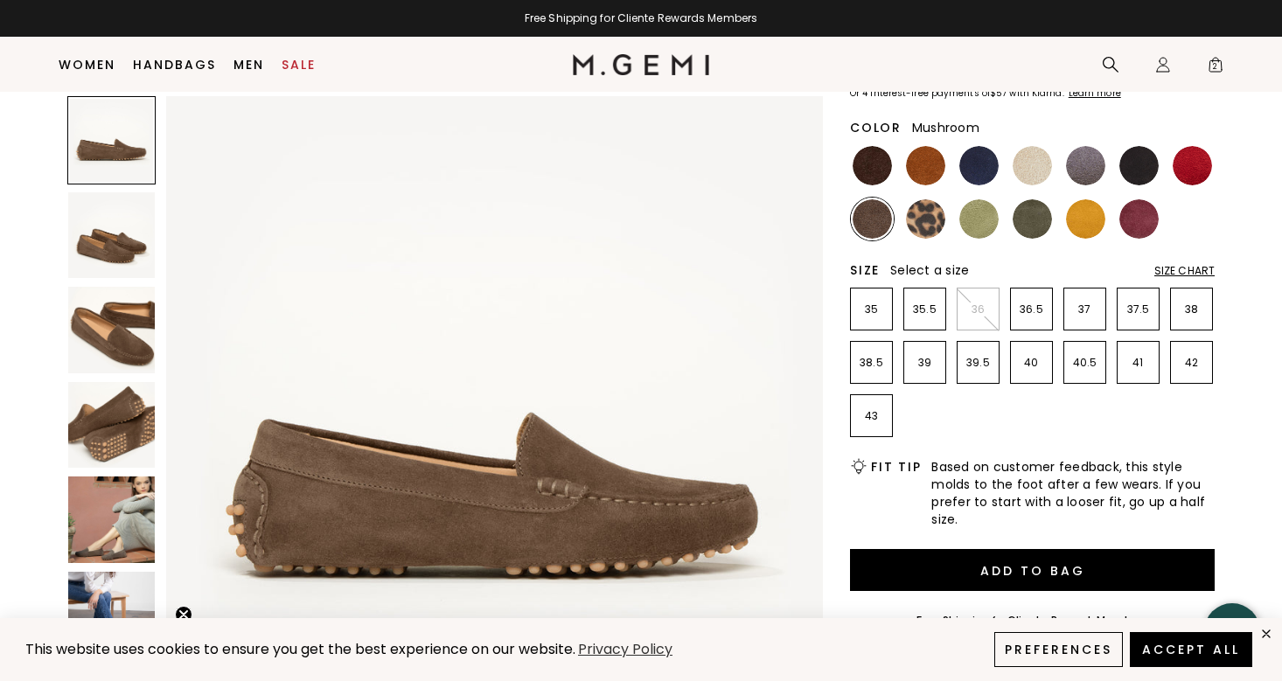
scroll to position [185, 0]
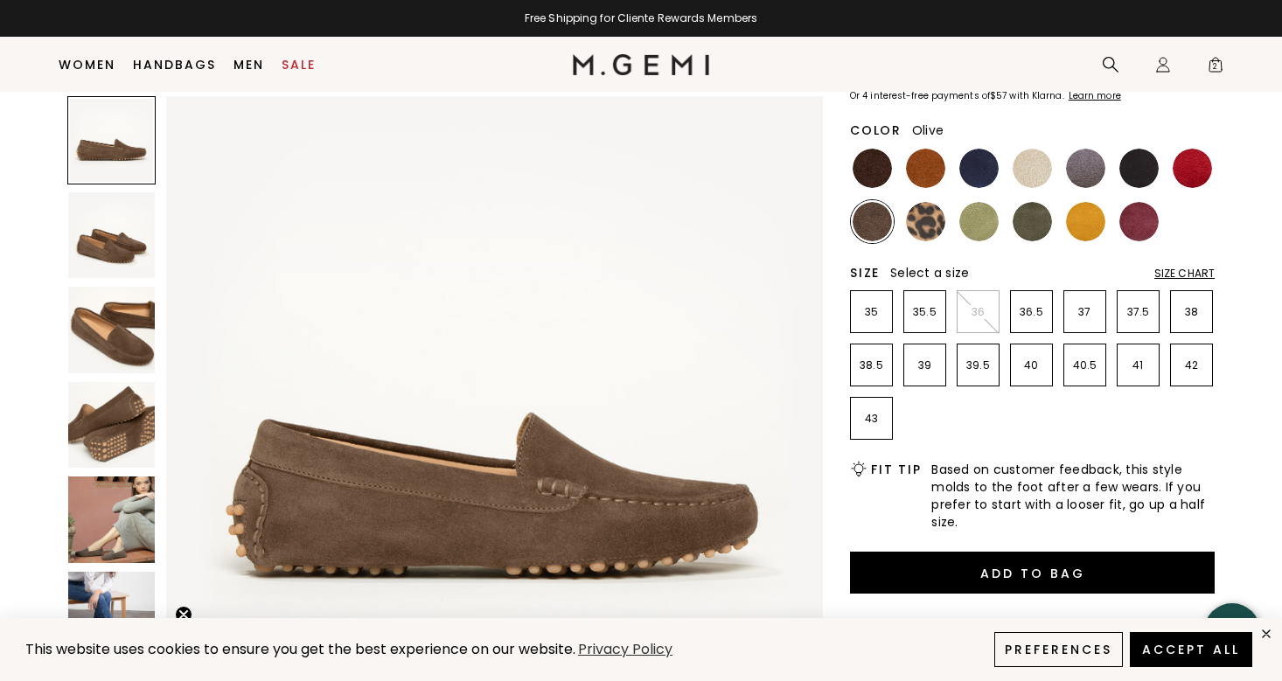
click at [1028, 223] on img at bounding box center [1031, 221] width 39 height 39
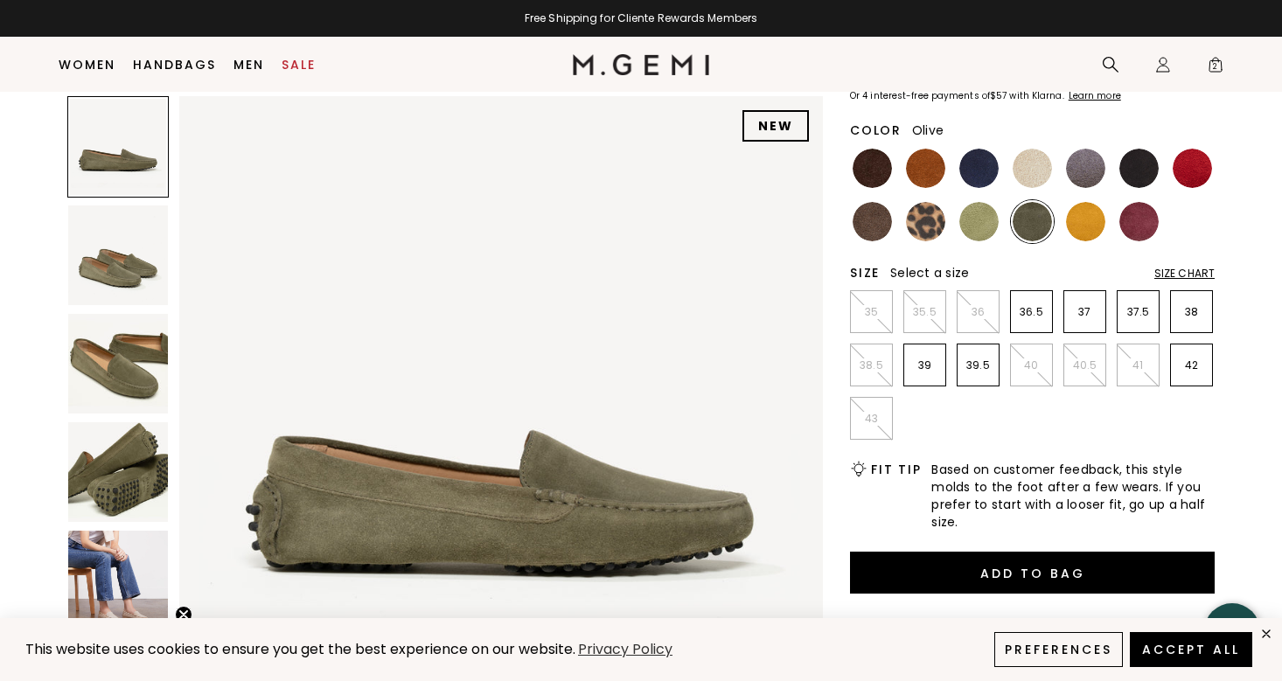
click at [135, 367] on img at bounding box center [118, 364] width 100 height 100
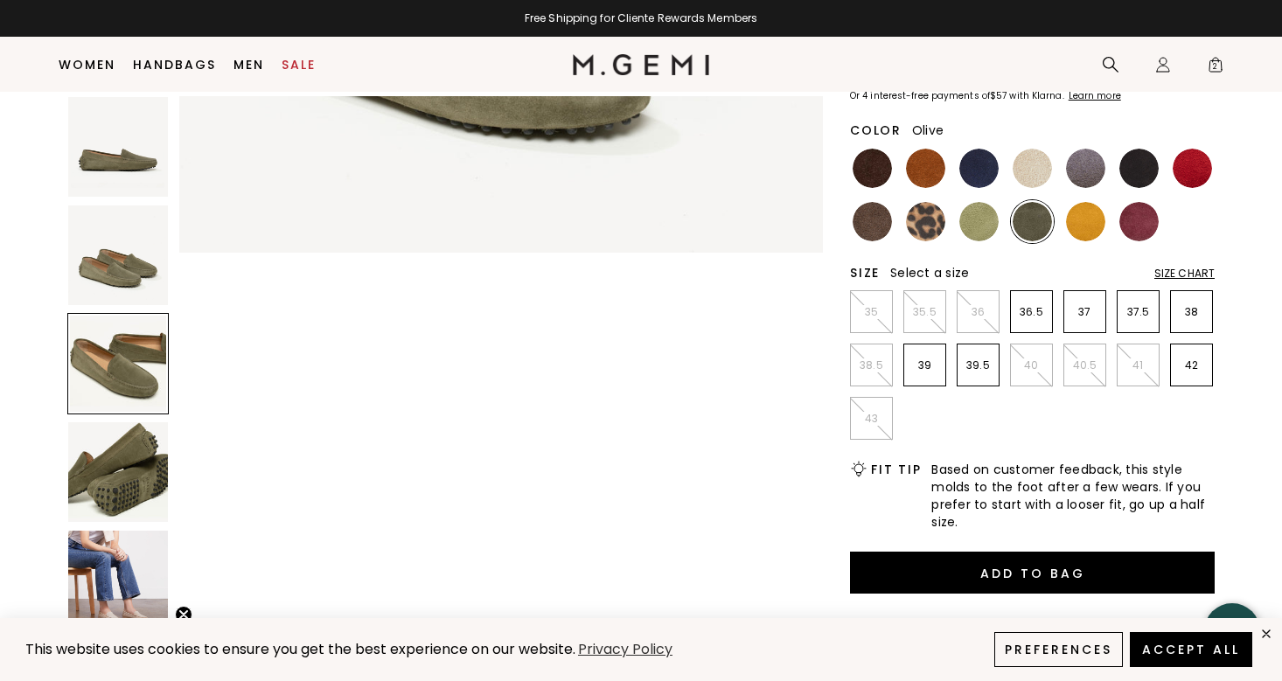
scroll to position [1322, 0]
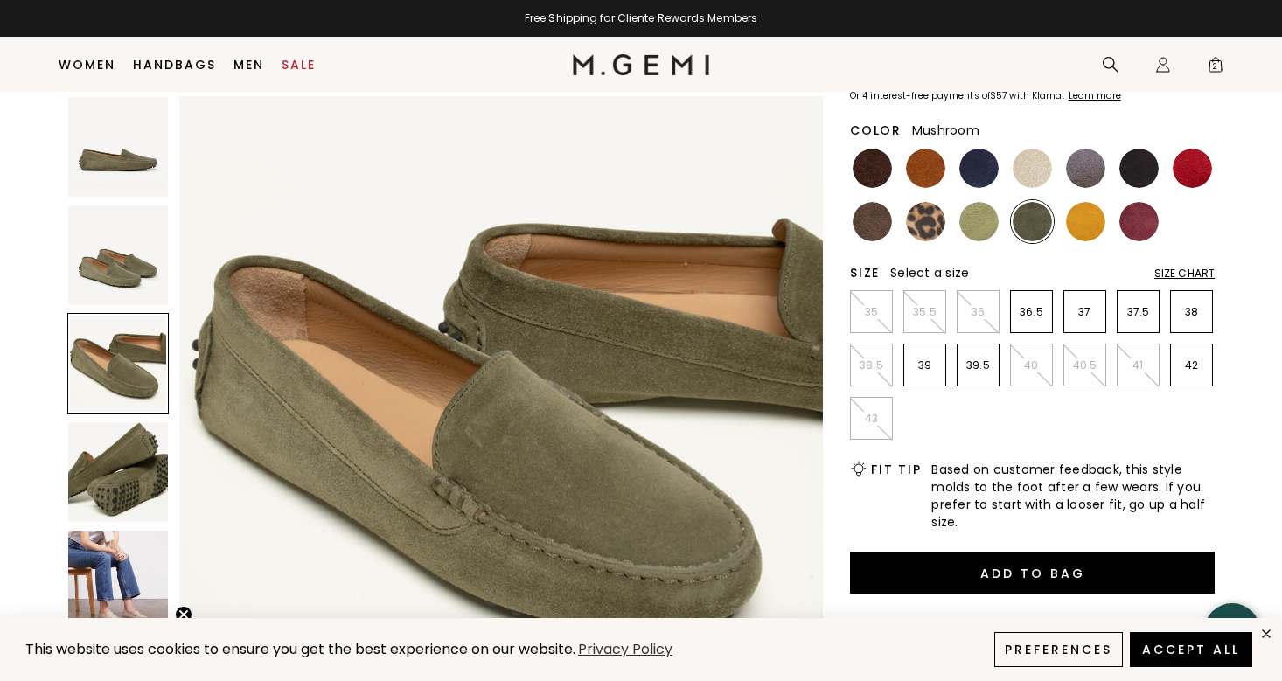
click at [867, 224] on img at bounding box center [871, 221] width 39 height 39
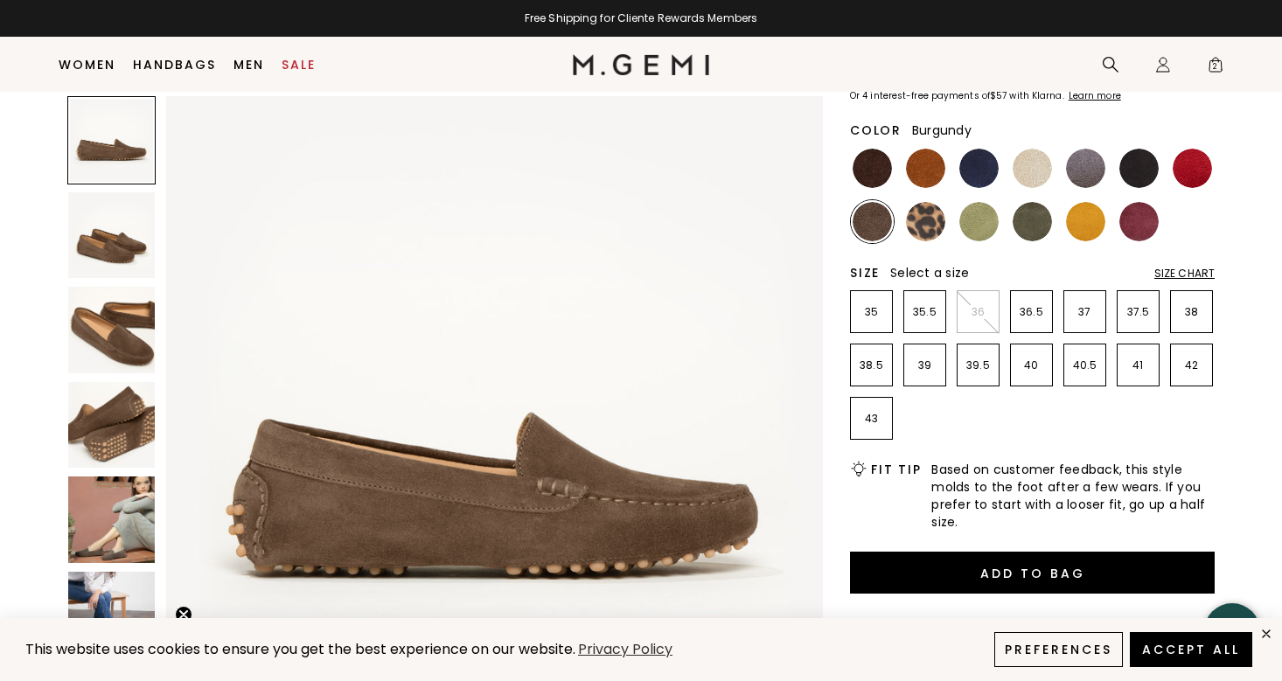
click at [1148, 227] on img at bounding box center [1138, 221] width 39 height 39
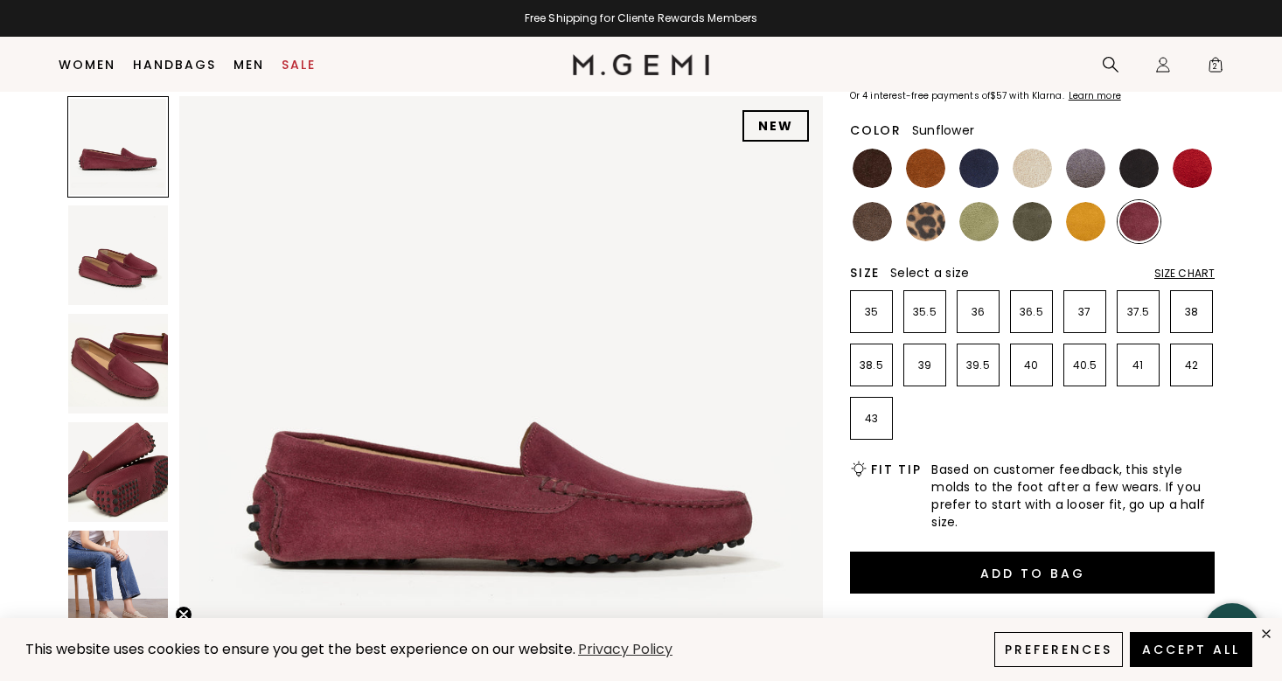
click at [1096, 227] on img at bounding box center [1085, 221] width 39 height 39
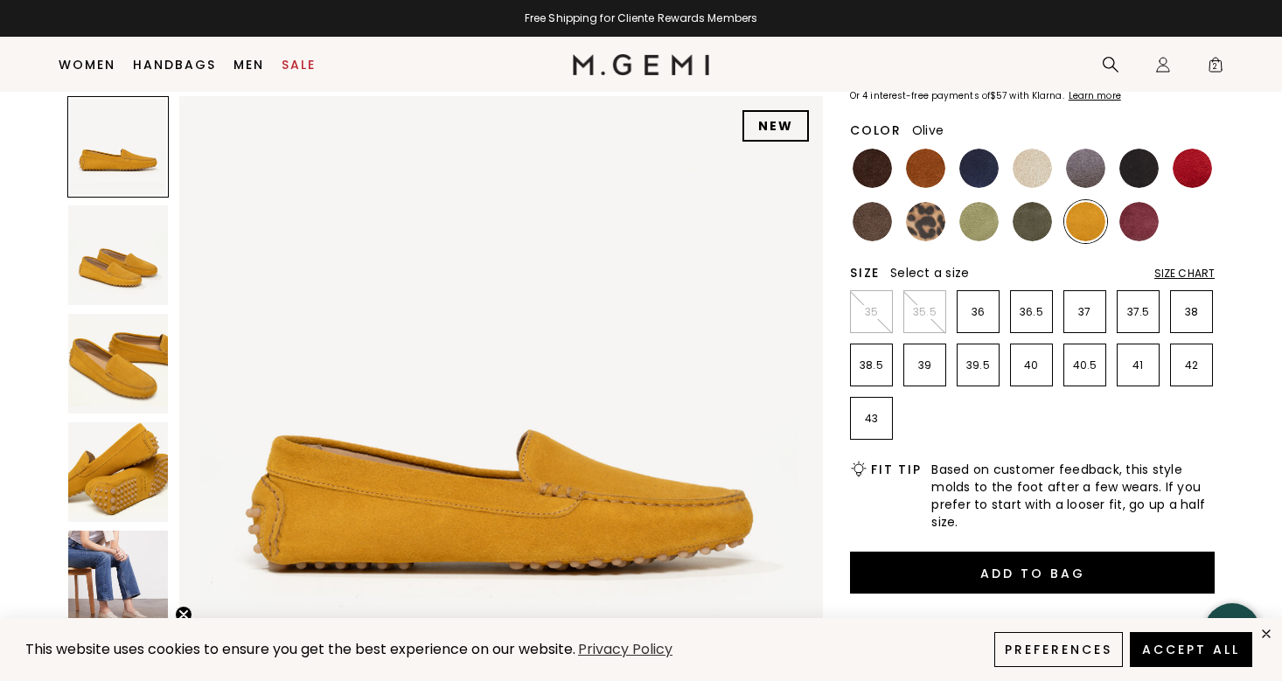
click at [1030, 232] on img at bounding box center [1031, 221] width 39 height 39
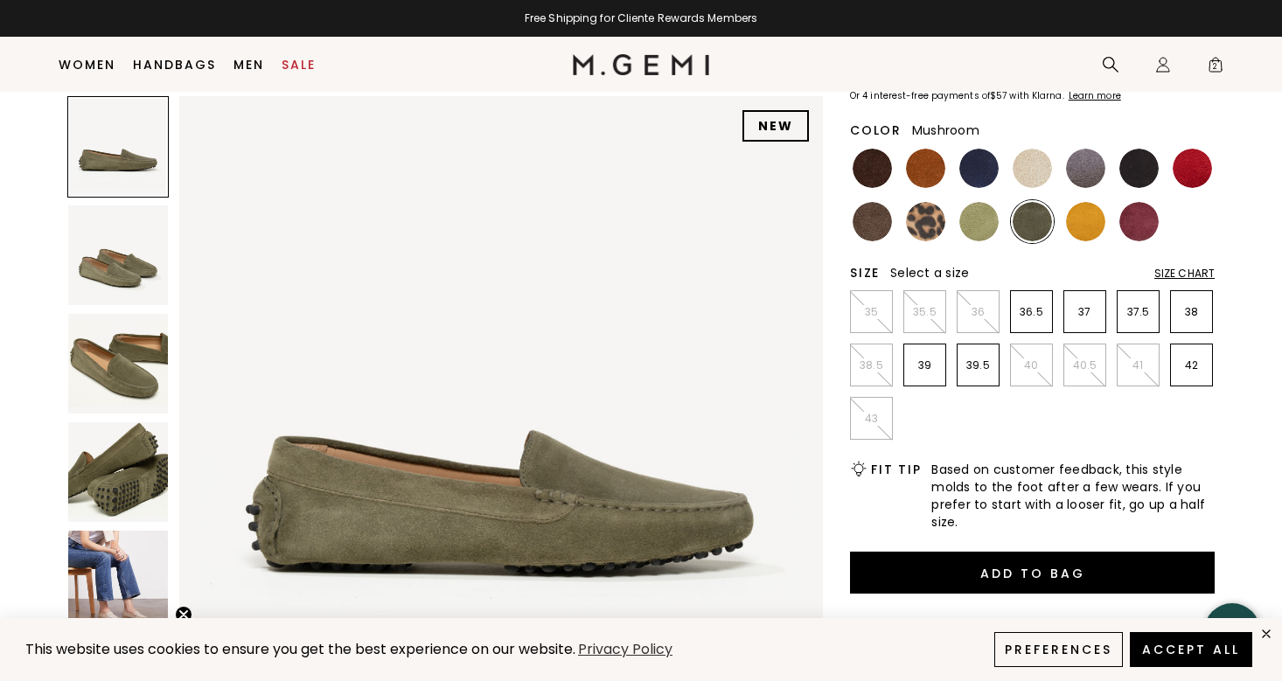
click at [882, 222] on img at bounding box center [871, 221] width 39 height 39
